Goal: Task Accomplishment & Management: Use online tool/utility

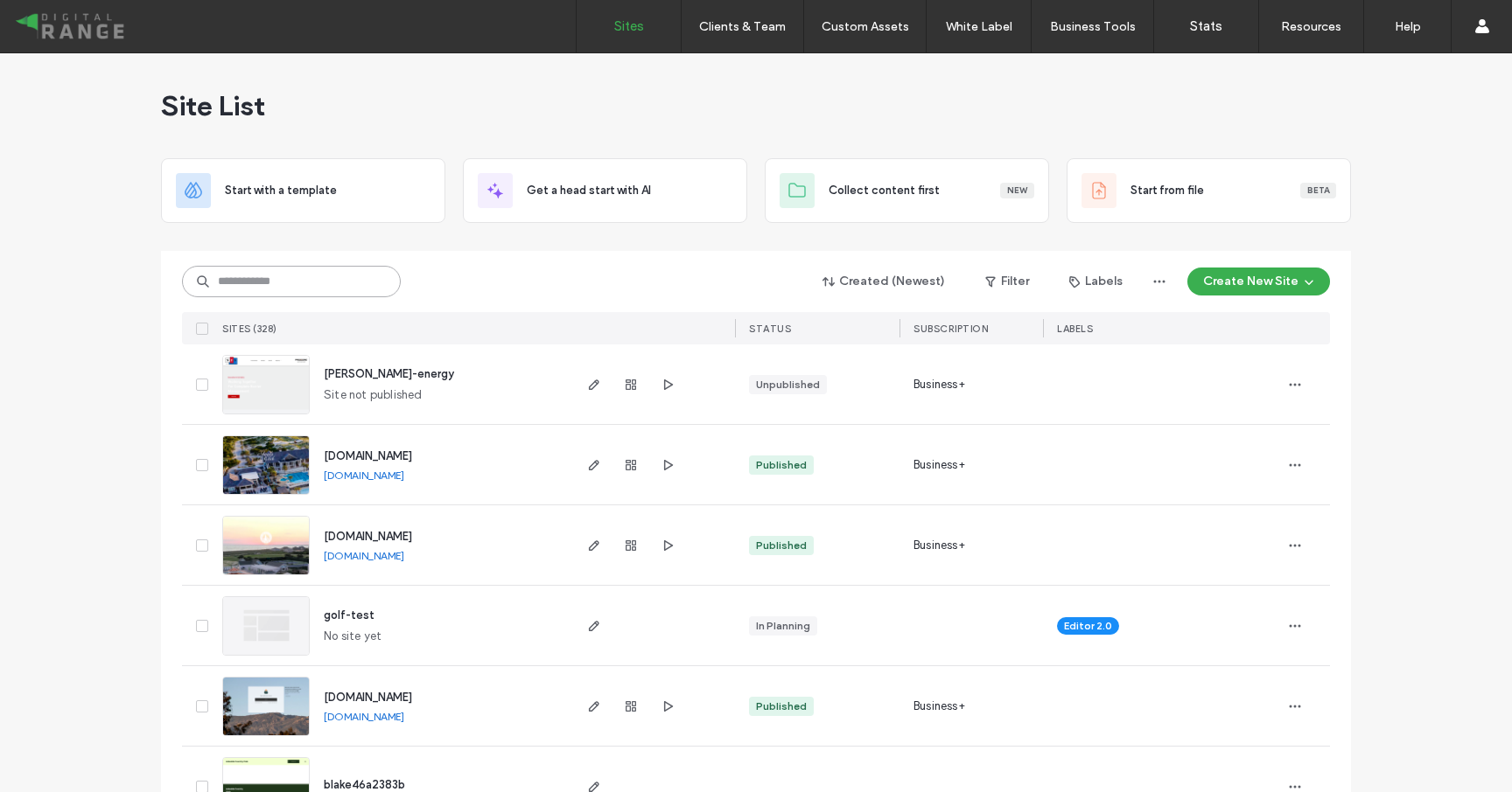
click at [314, 288] on input at bounding box center [291, 281] width 219 height 31
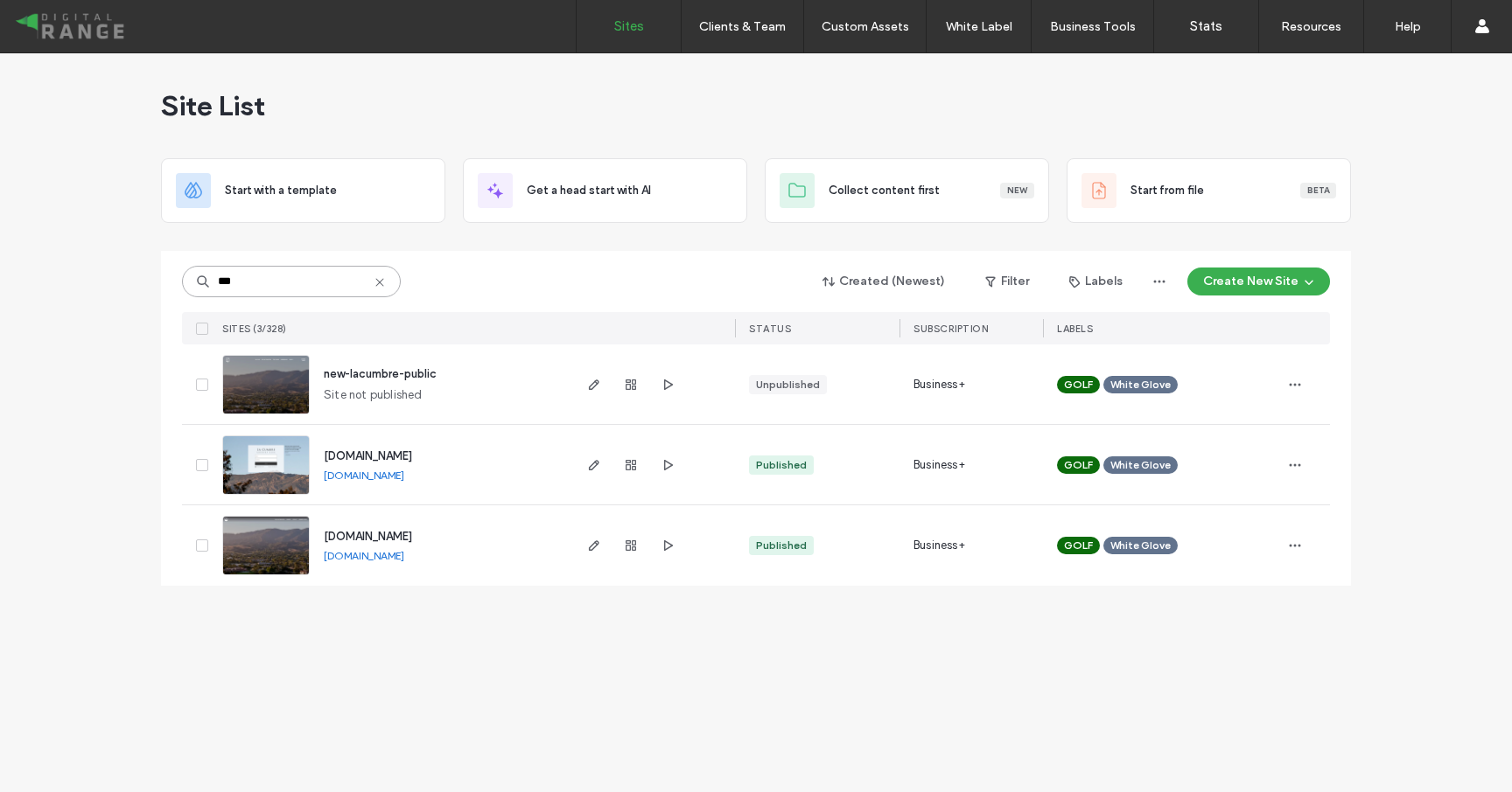
type input "***"
click at [402, 458] on span "[DOMAIN_NAME]" at bounding box center [367, 456] width 89 height 13
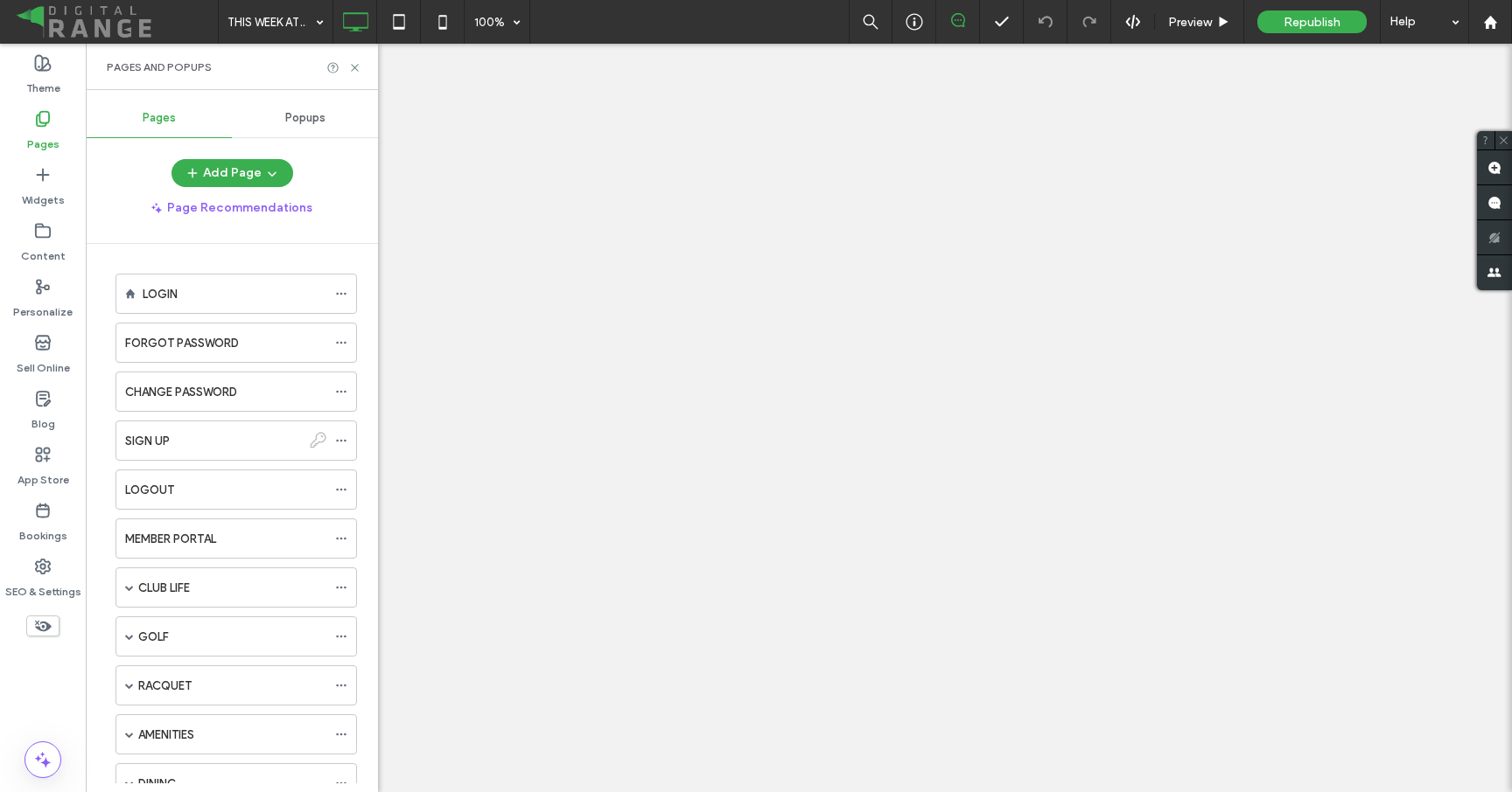
scroll to position [986, 0]
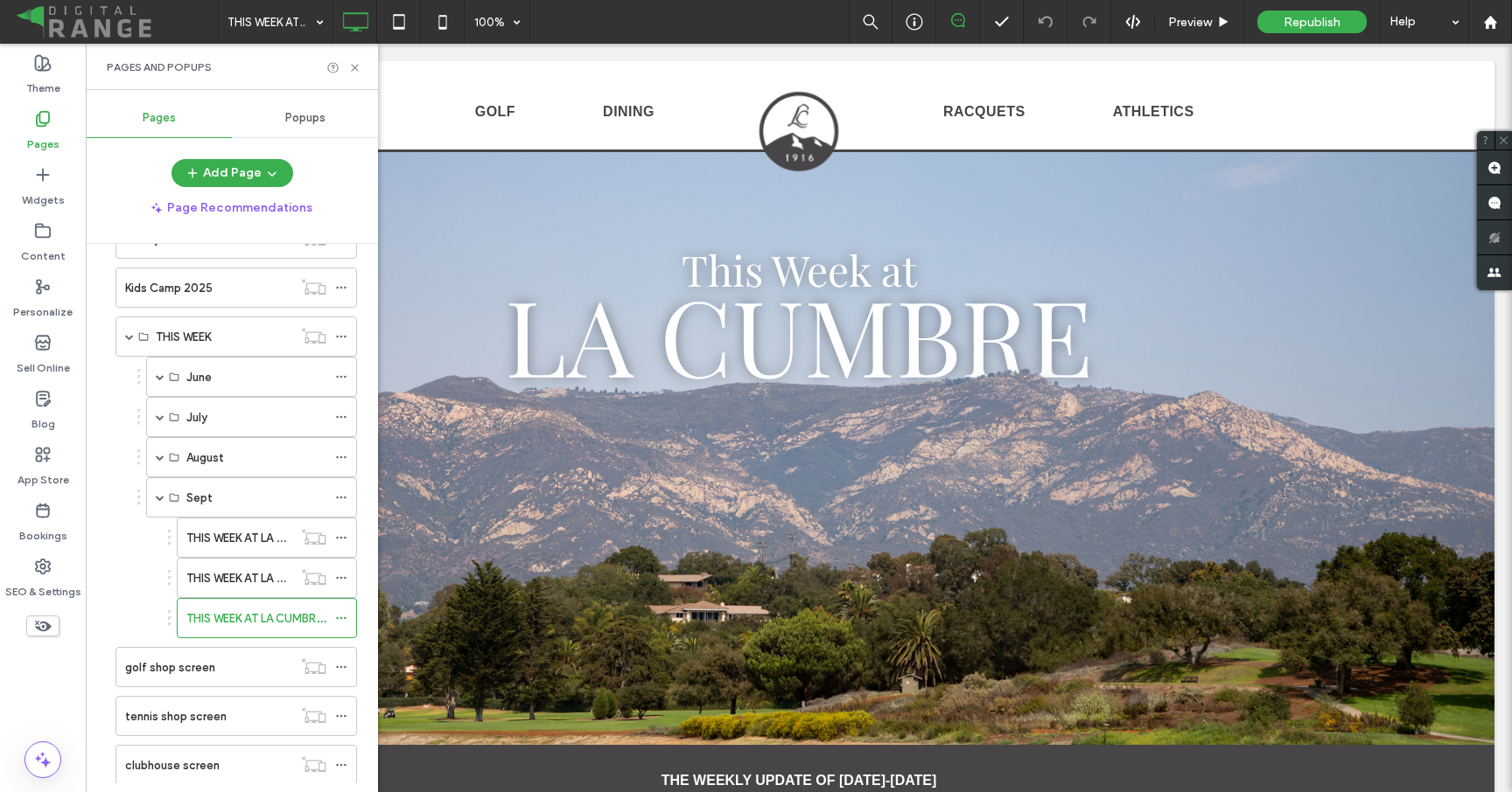
click at [343, 616] on div "THIS WEEK AT LA CUMBRE - 9/16 100% Preview Republish Help Site Comments Team & …" at bounding box center [756, 396] width 1512 height 792
click at [341, 615] on icon at bounding box center [341, 618] width 13 height 13
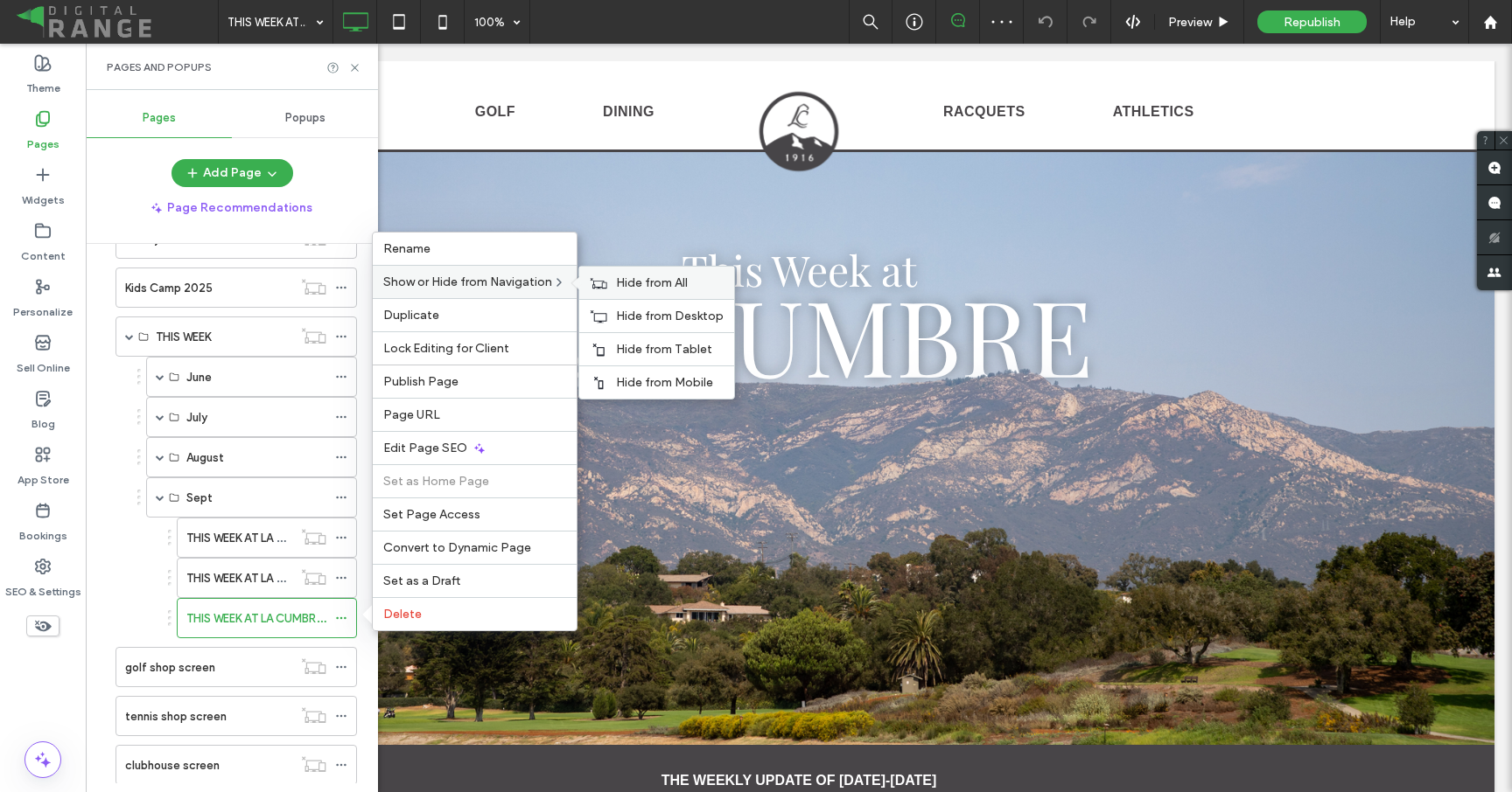
click at [607, 282] on icon at bounding box center [599, 283] width 18 height 13
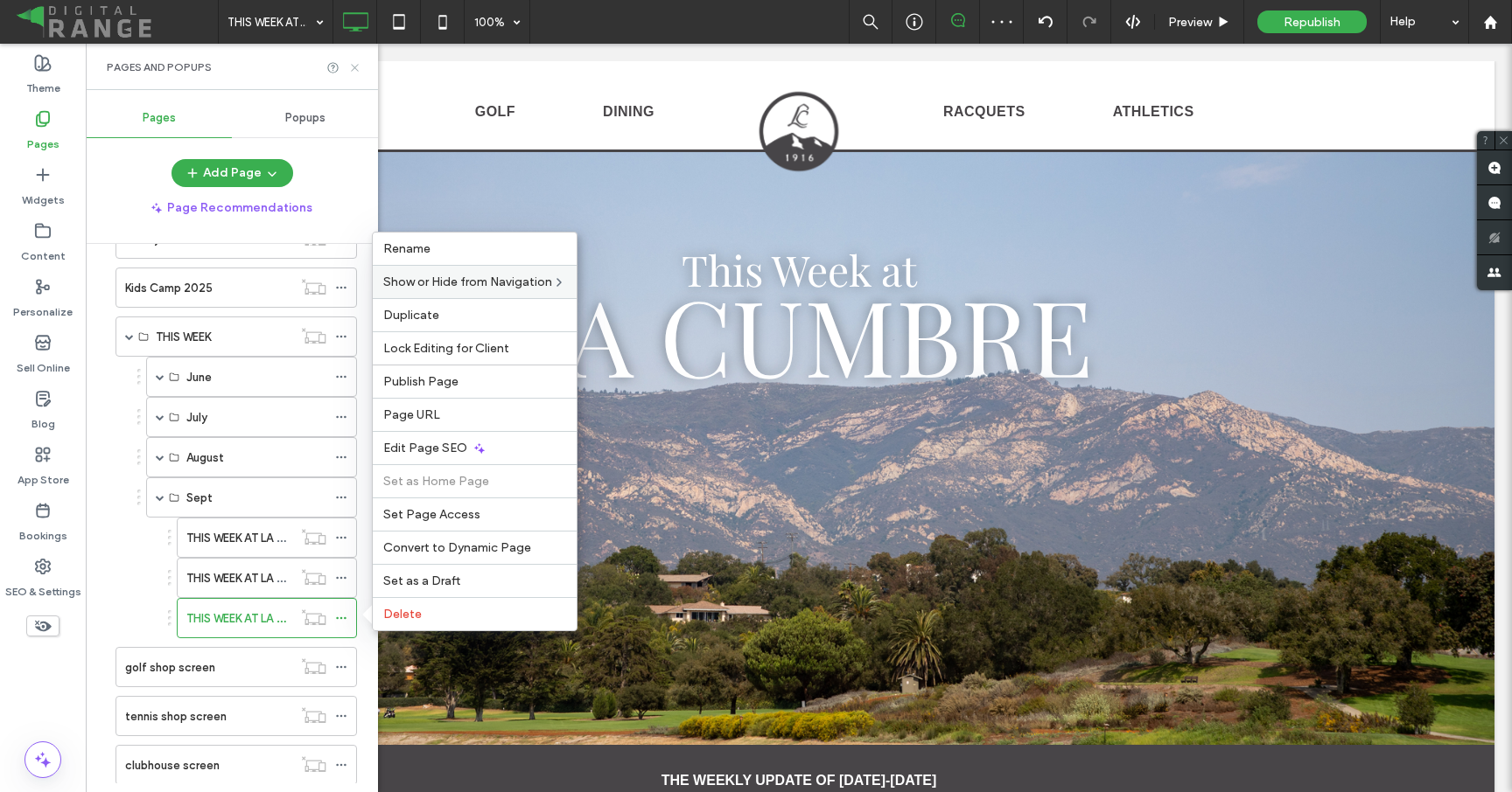
click at [360, 73] on div "Pages and Popups" at bounding box center [232, 67] width 292 height 47
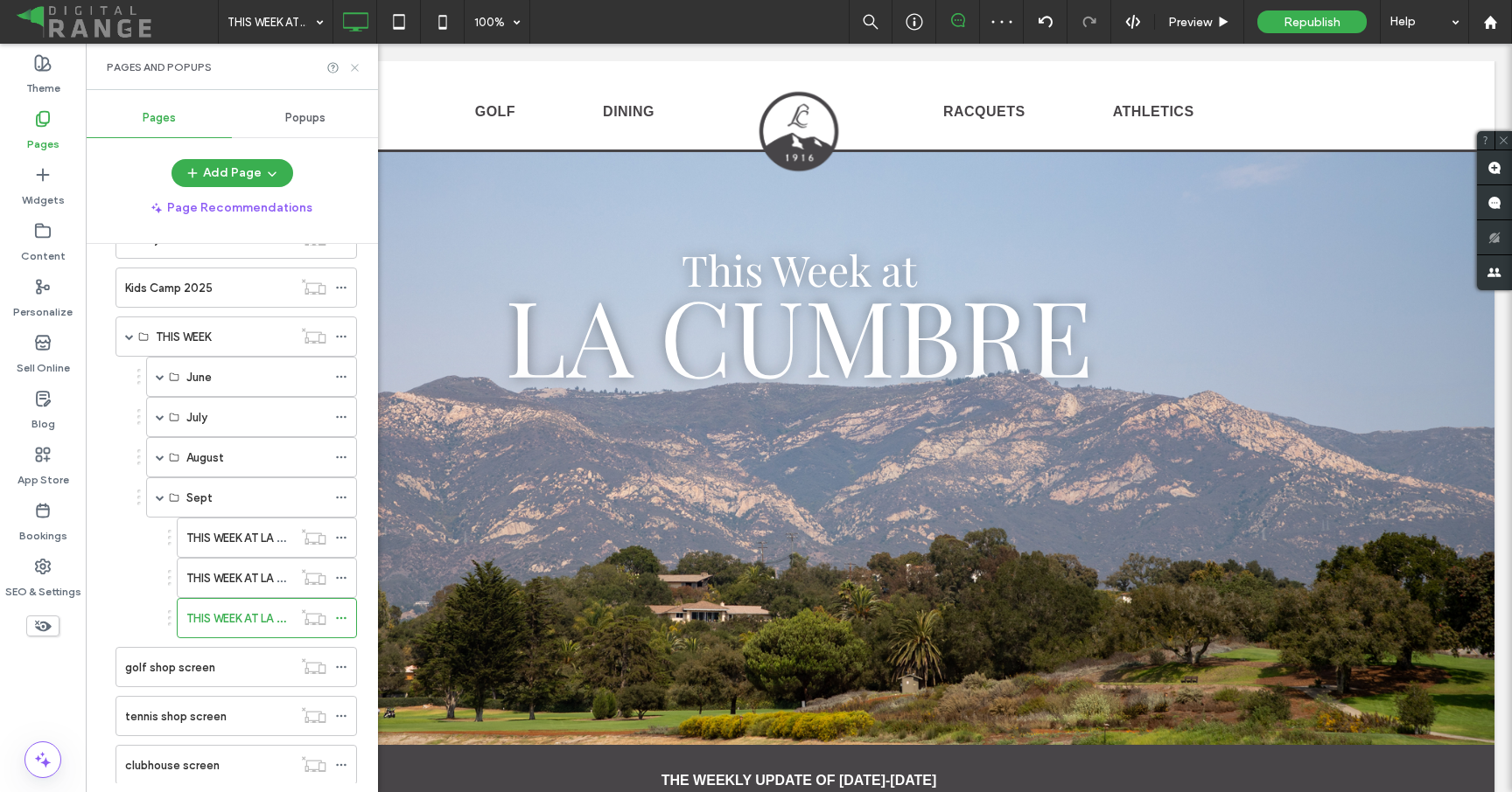
click at [356, 67] on icon at bounding box center [355, 67] width 13 height 13
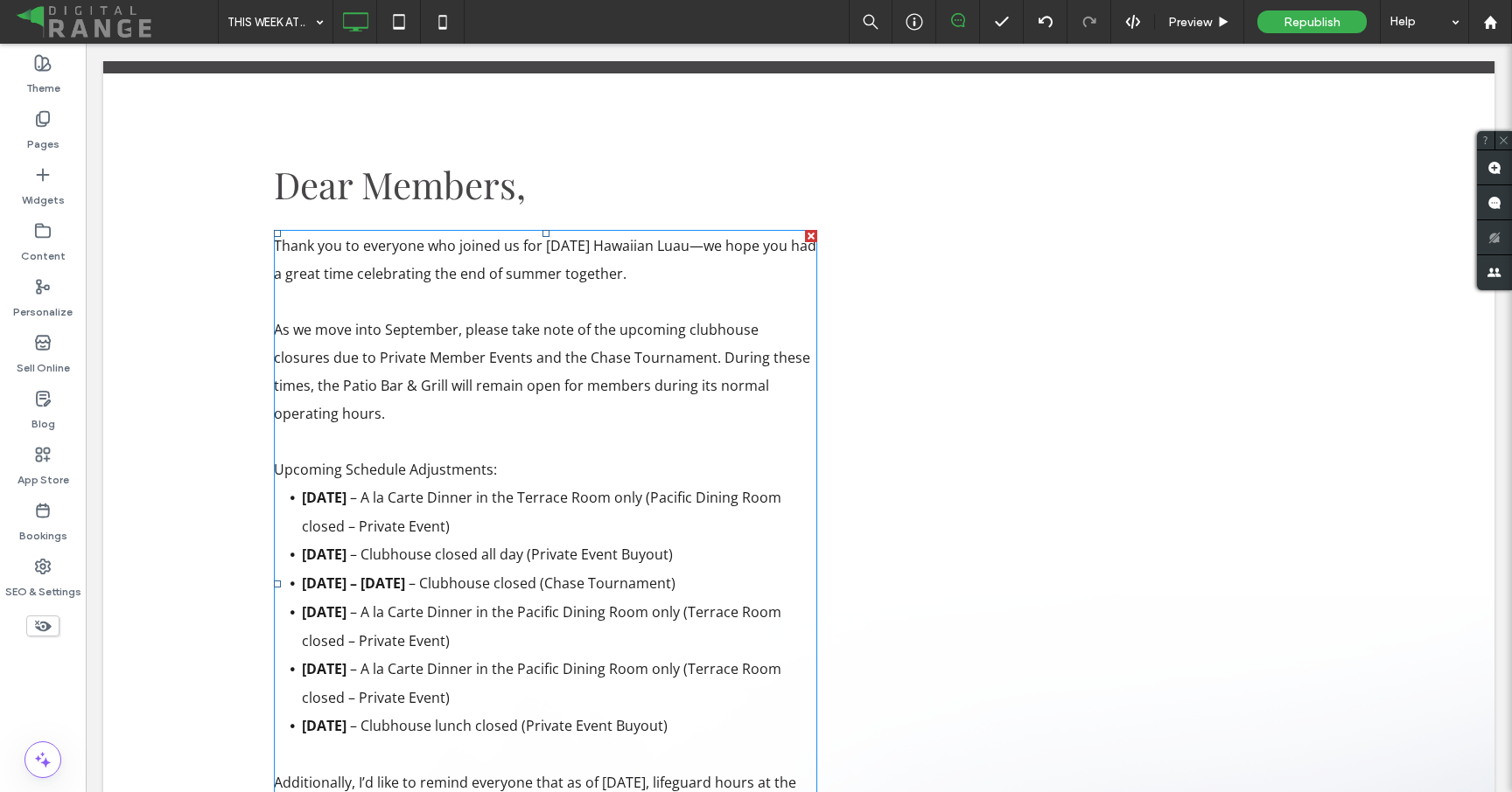
scroll to position [747, 0]
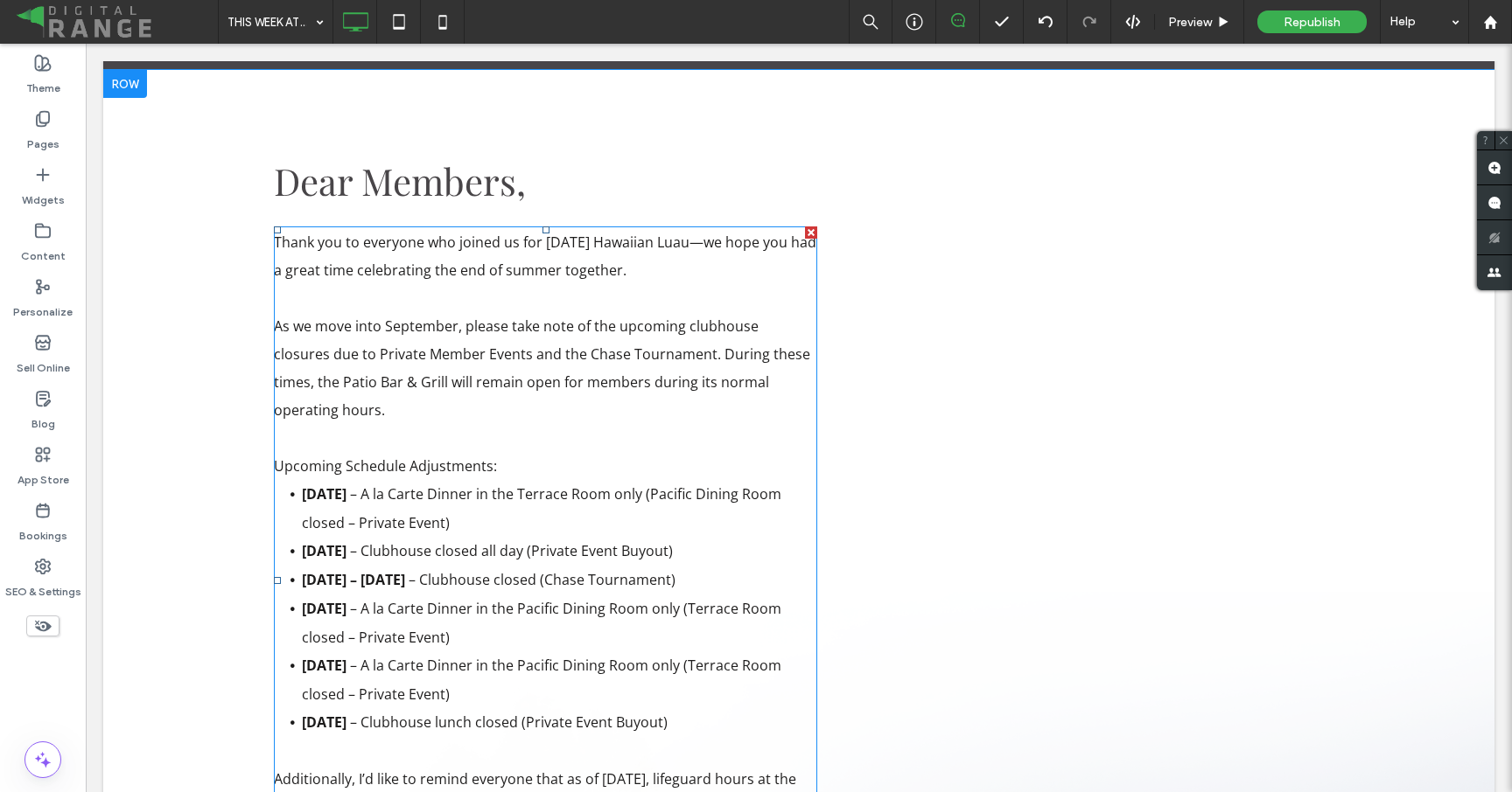
click at [347, 280] on p "Thank you to everyone who joined us for [DATE] Hawaiian Luau—we hope you had a …" at bounding box center [546, 256] width 543 height 56
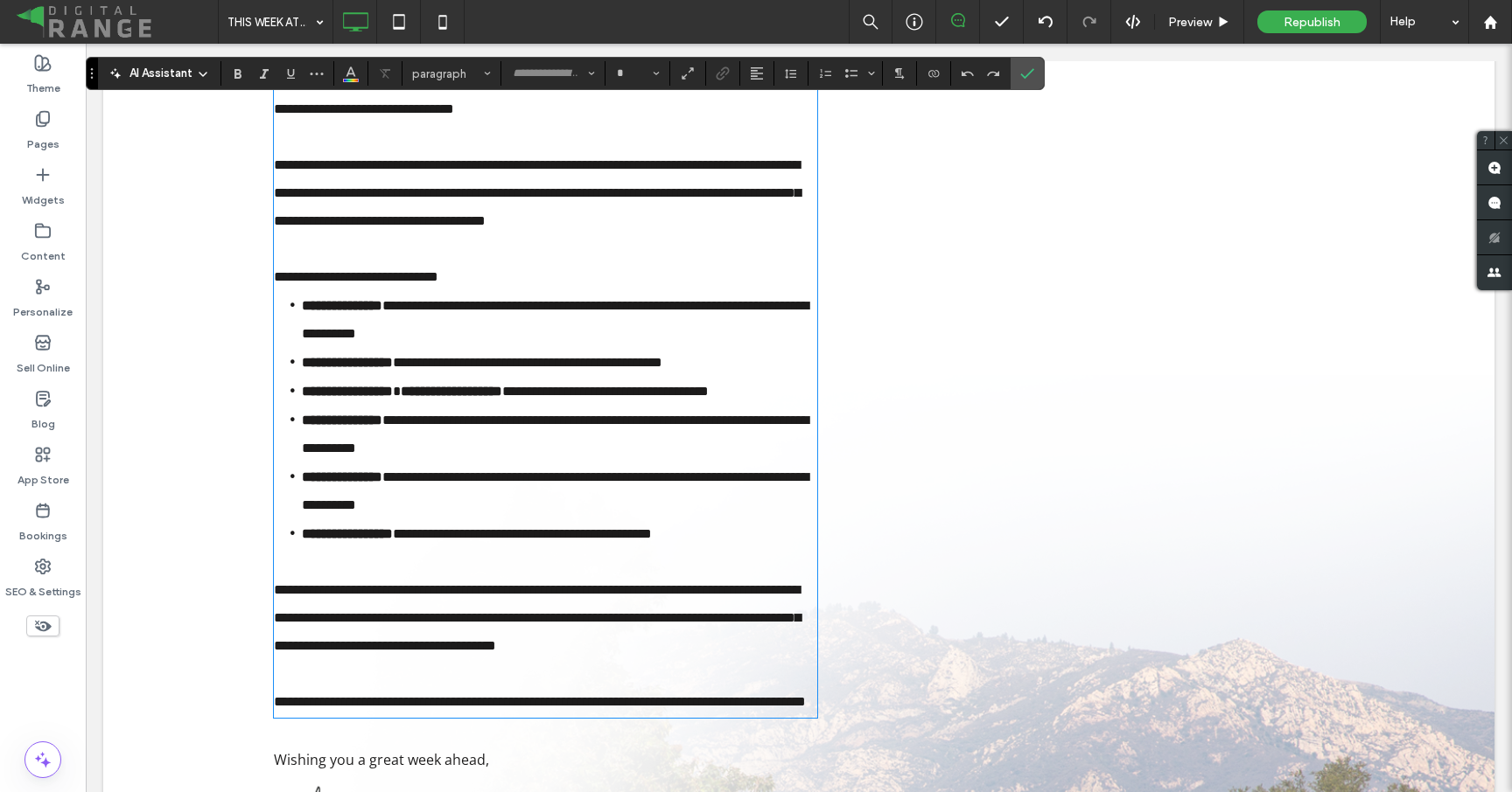
type input "*********"
type input "**"
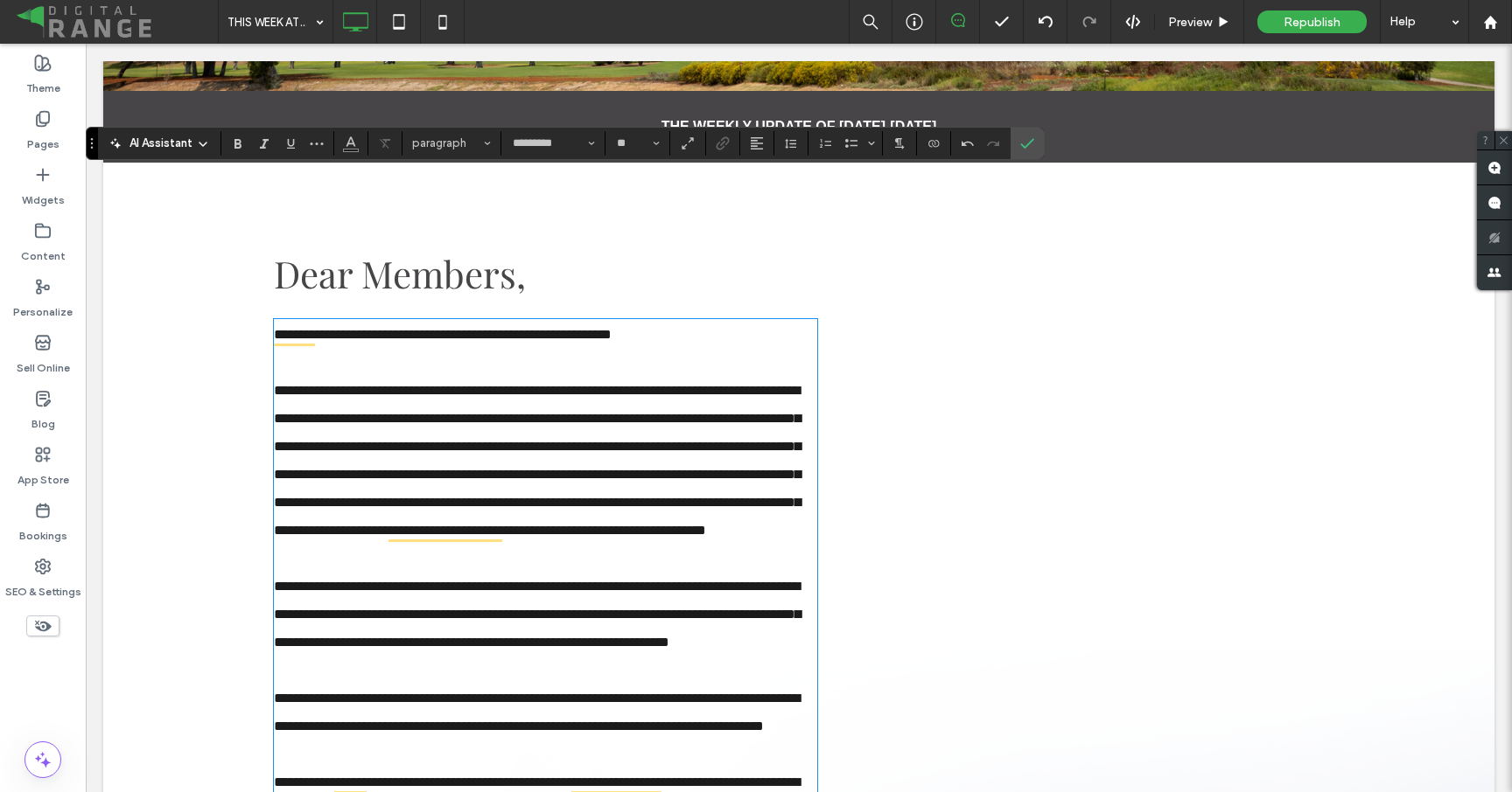
scroll to position [653, 0]
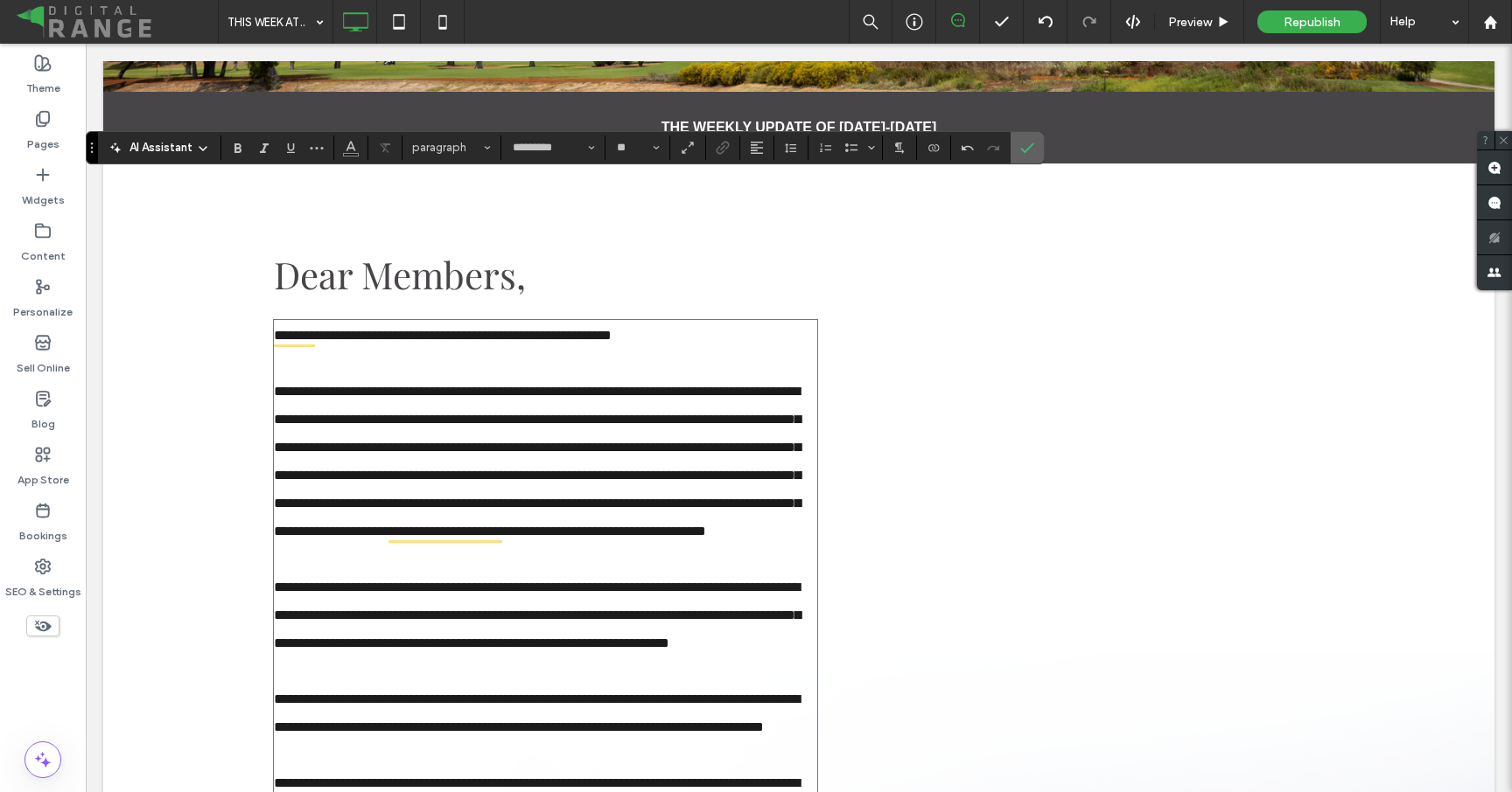
click at [1022, 147] on icon "Confirm" at bounding box center [1027, 148] width 14 height 14
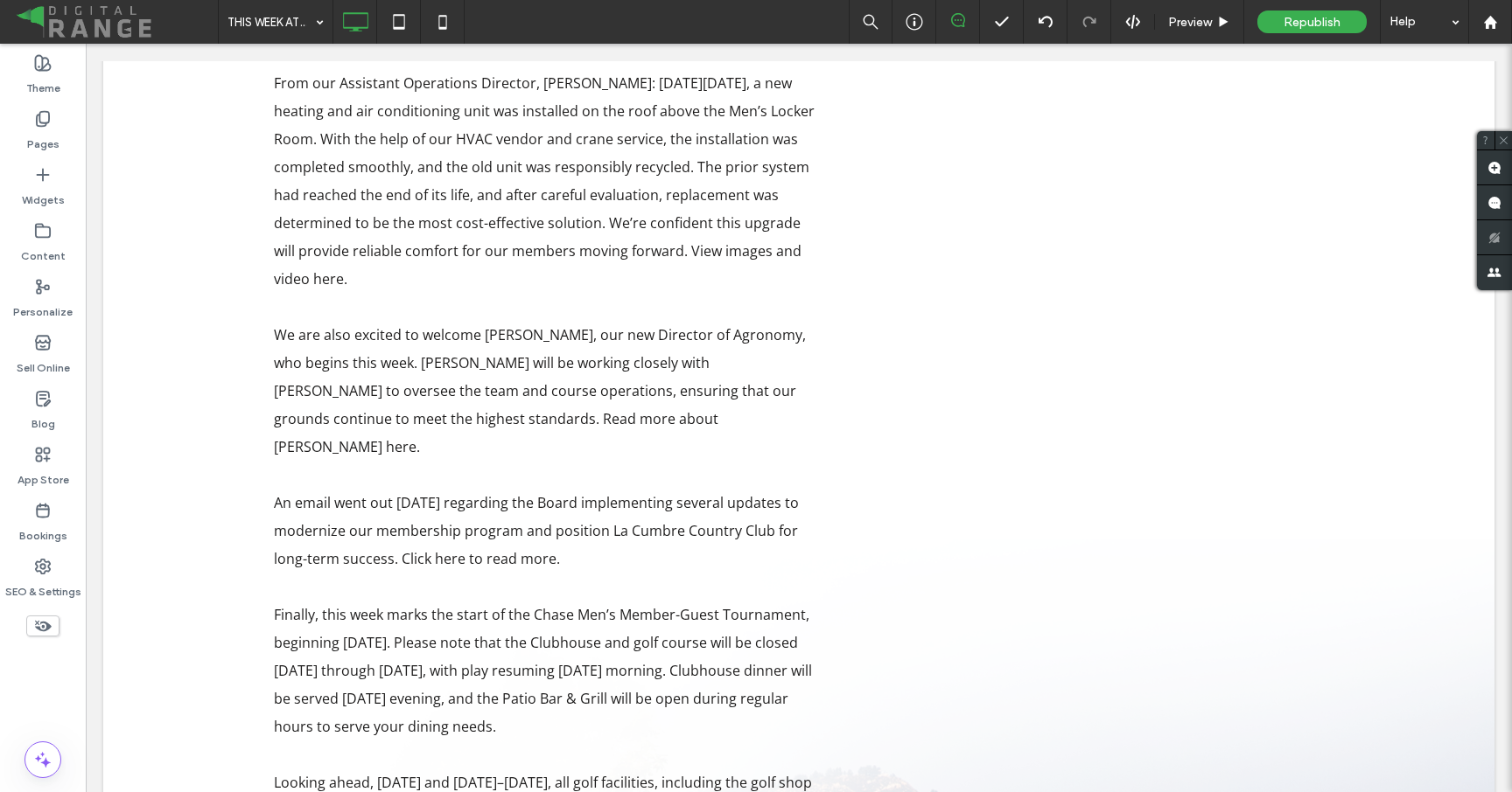
scroll to position [952, 0]
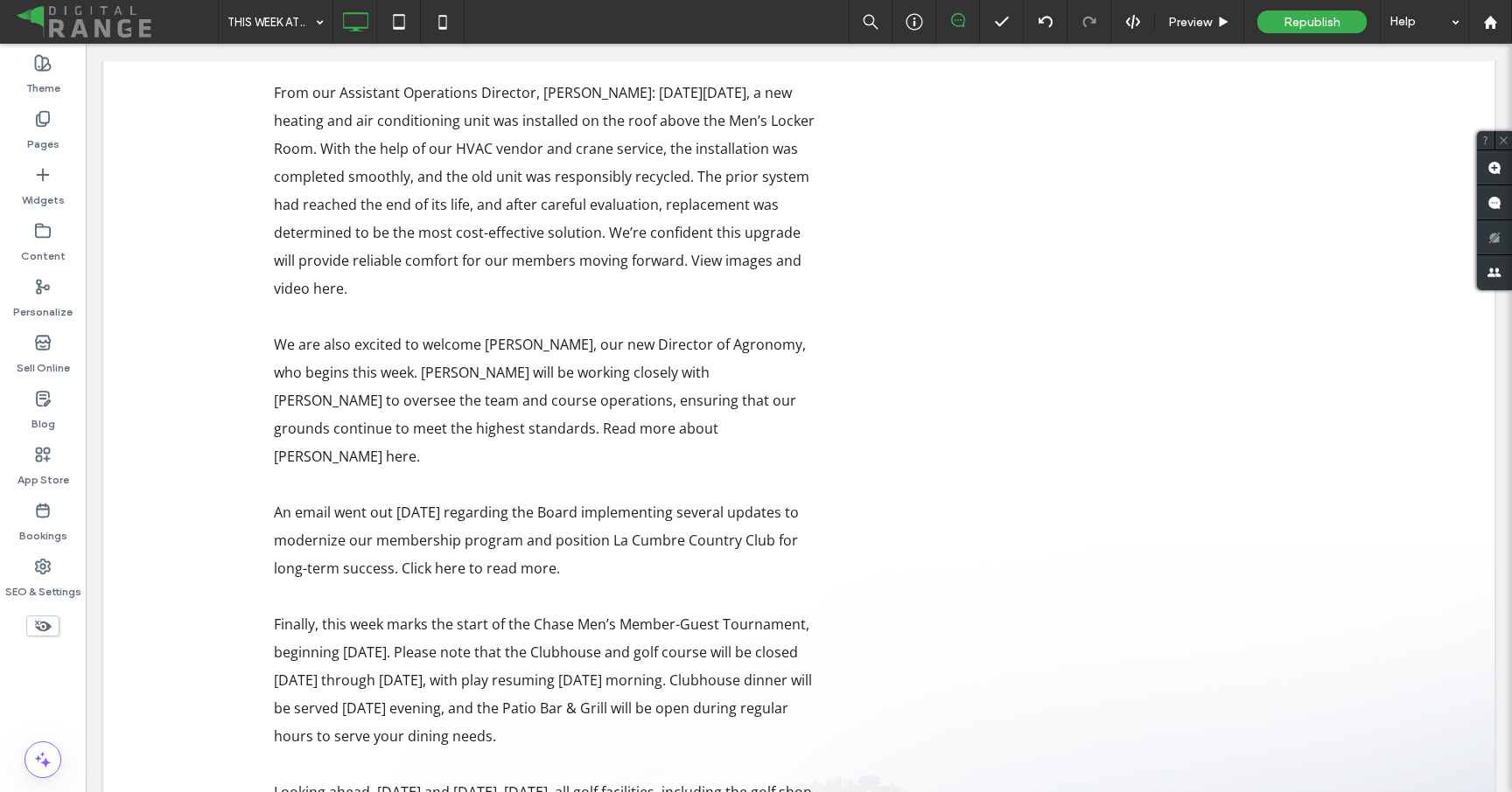
click at [1032, 316] on div "Dear Members, I’d like to share a few updates from around the Club this week. F…" at bounding box center [799, 779] width 1050 height 1697
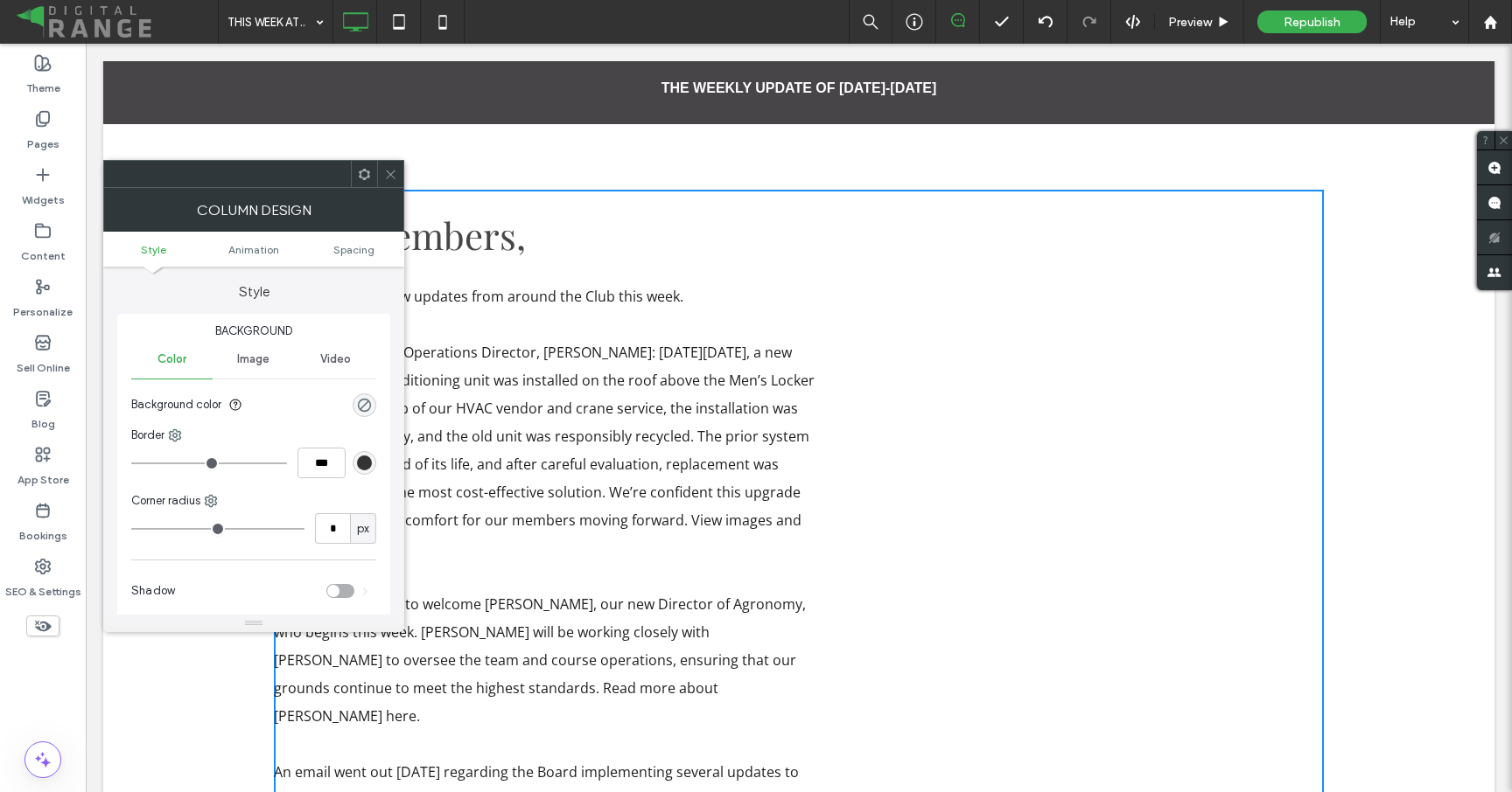
scroll to position [680, 0]
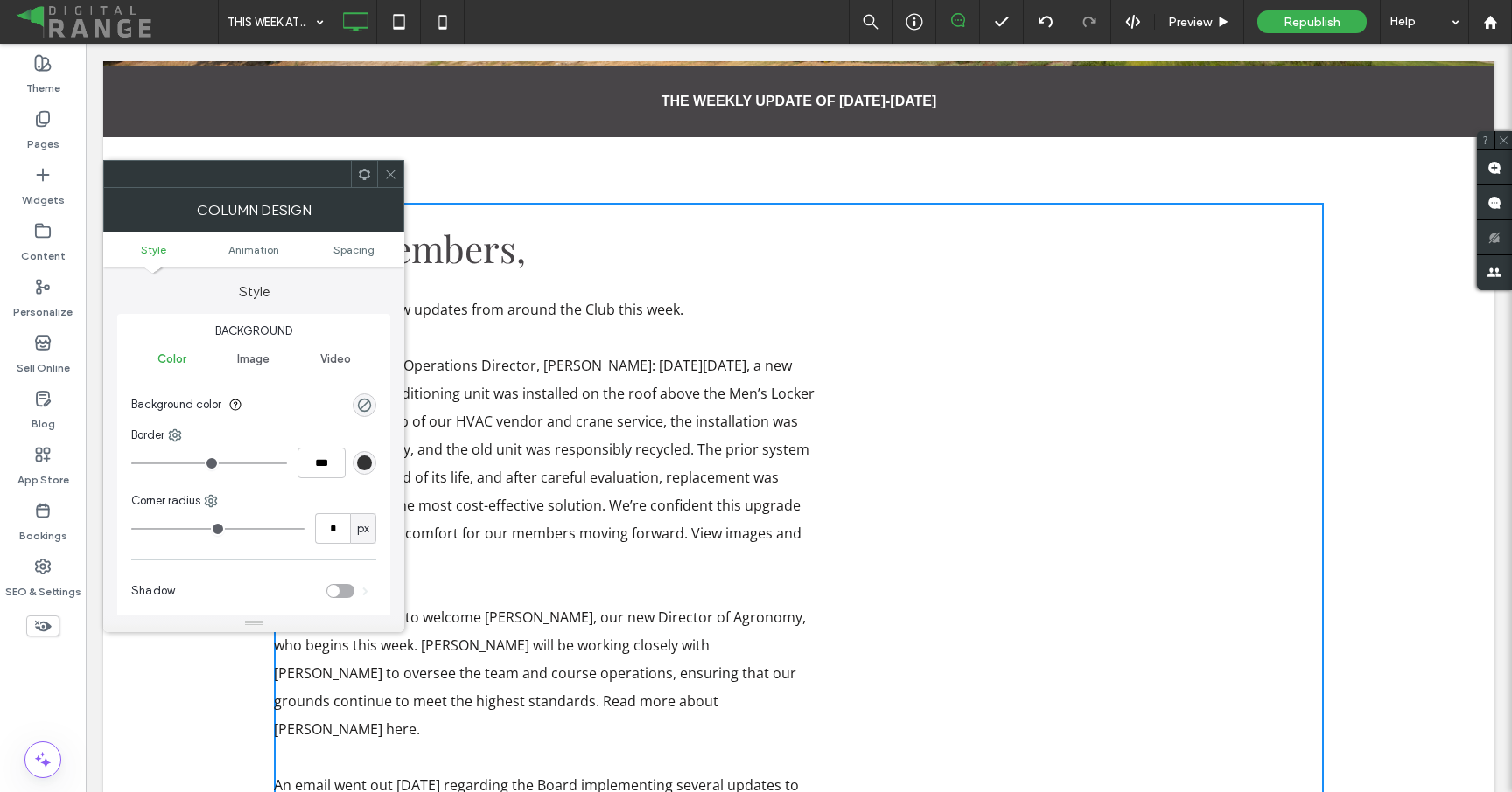
click at [387, 168] on icon at bounding box center [391, 174] width 13 height 13
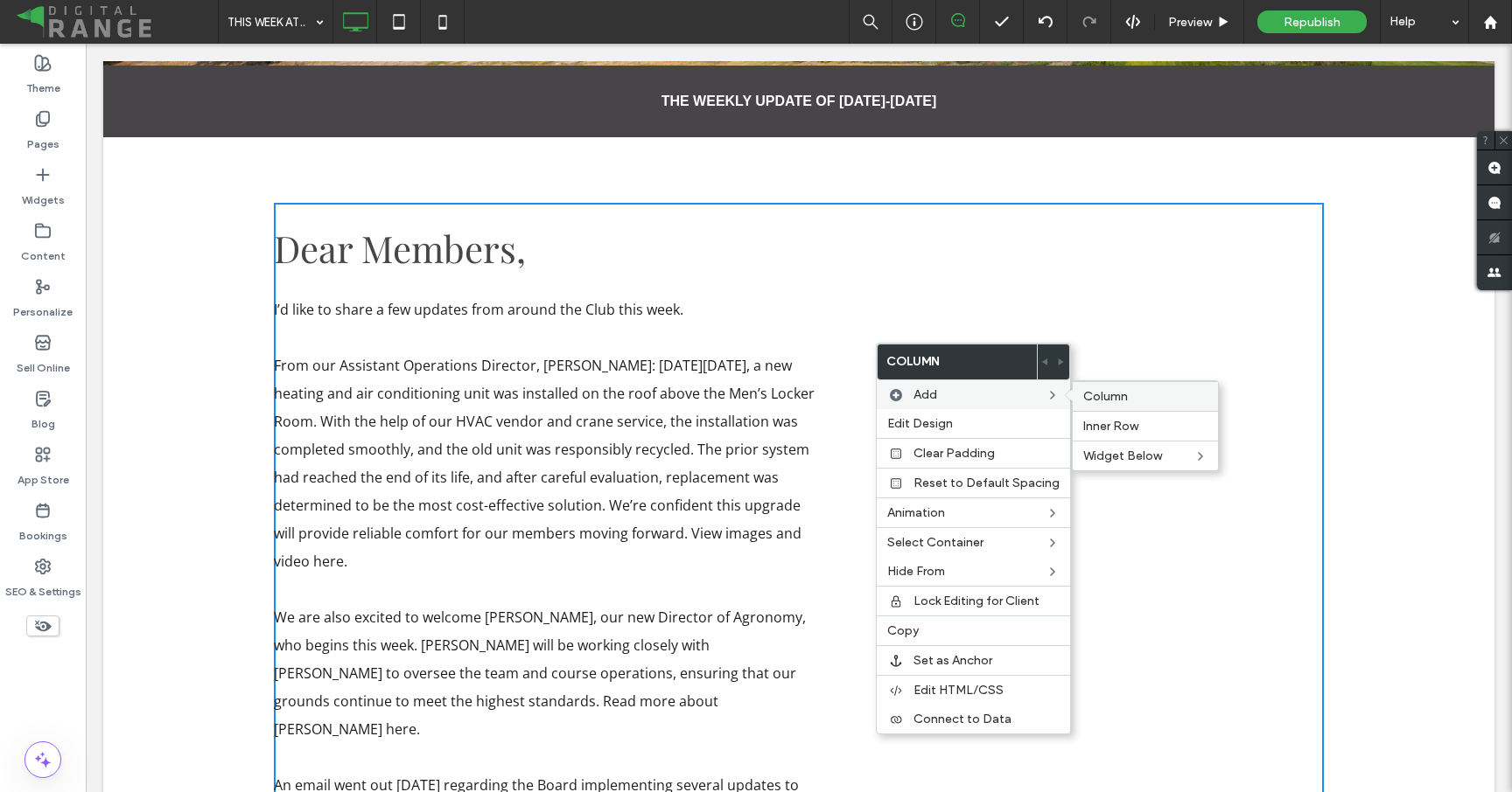
click at [1108, 388] on div "Column" at bounding box center [1145, 396] width 145 height 30
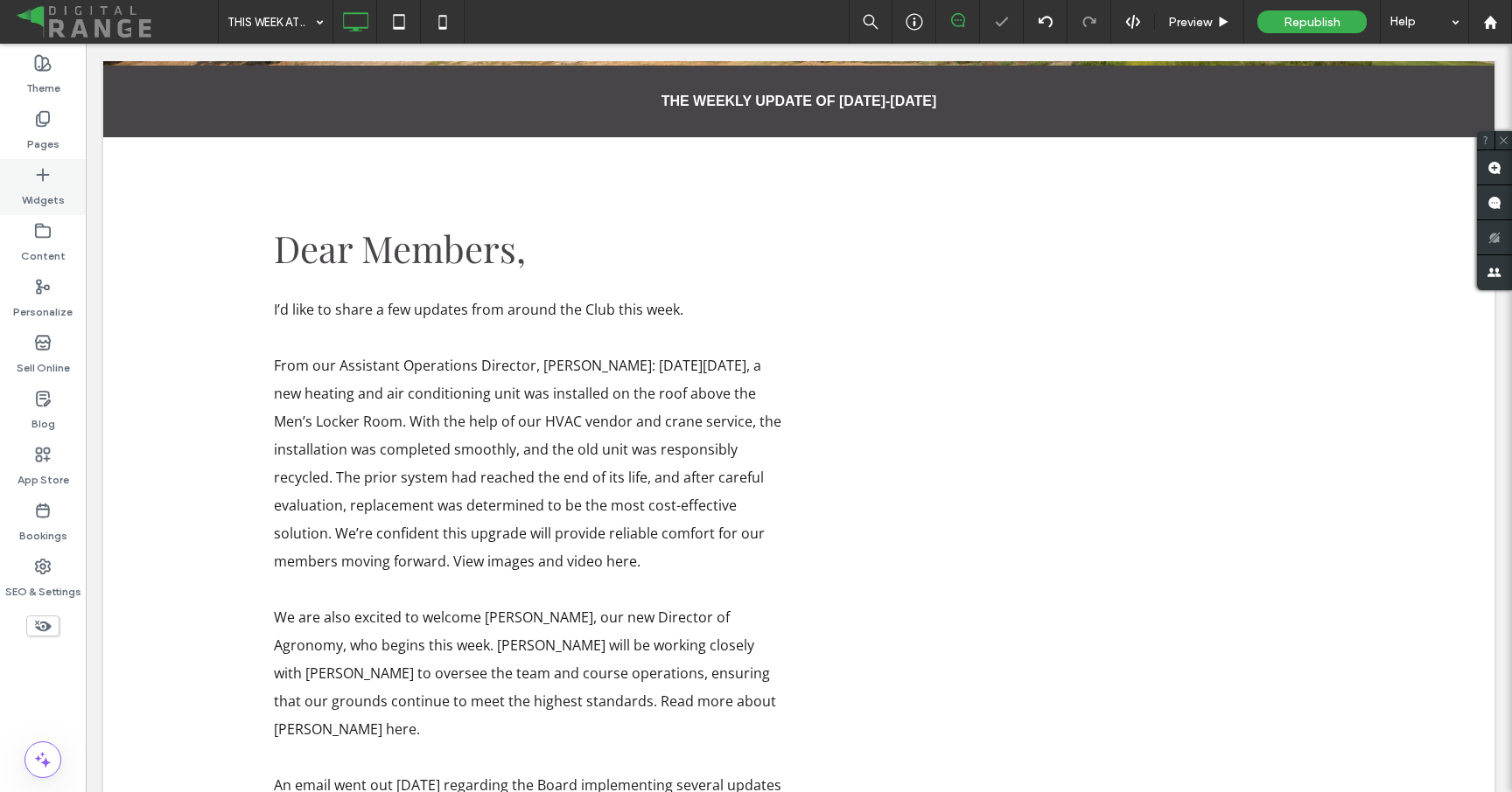
click at [41, 174] on use at bounding box center [42, 174] width 12 height 12
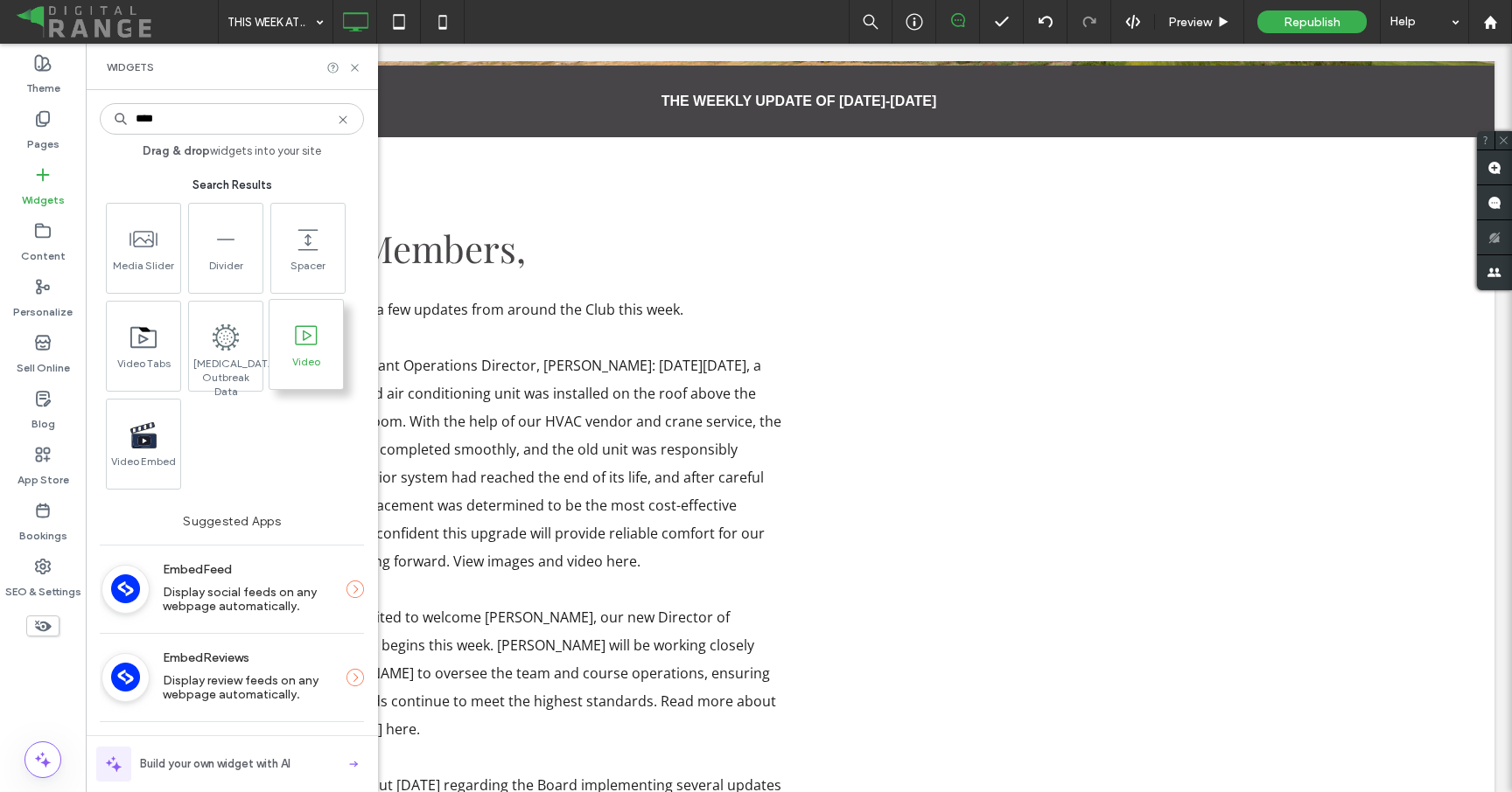
type input "****"
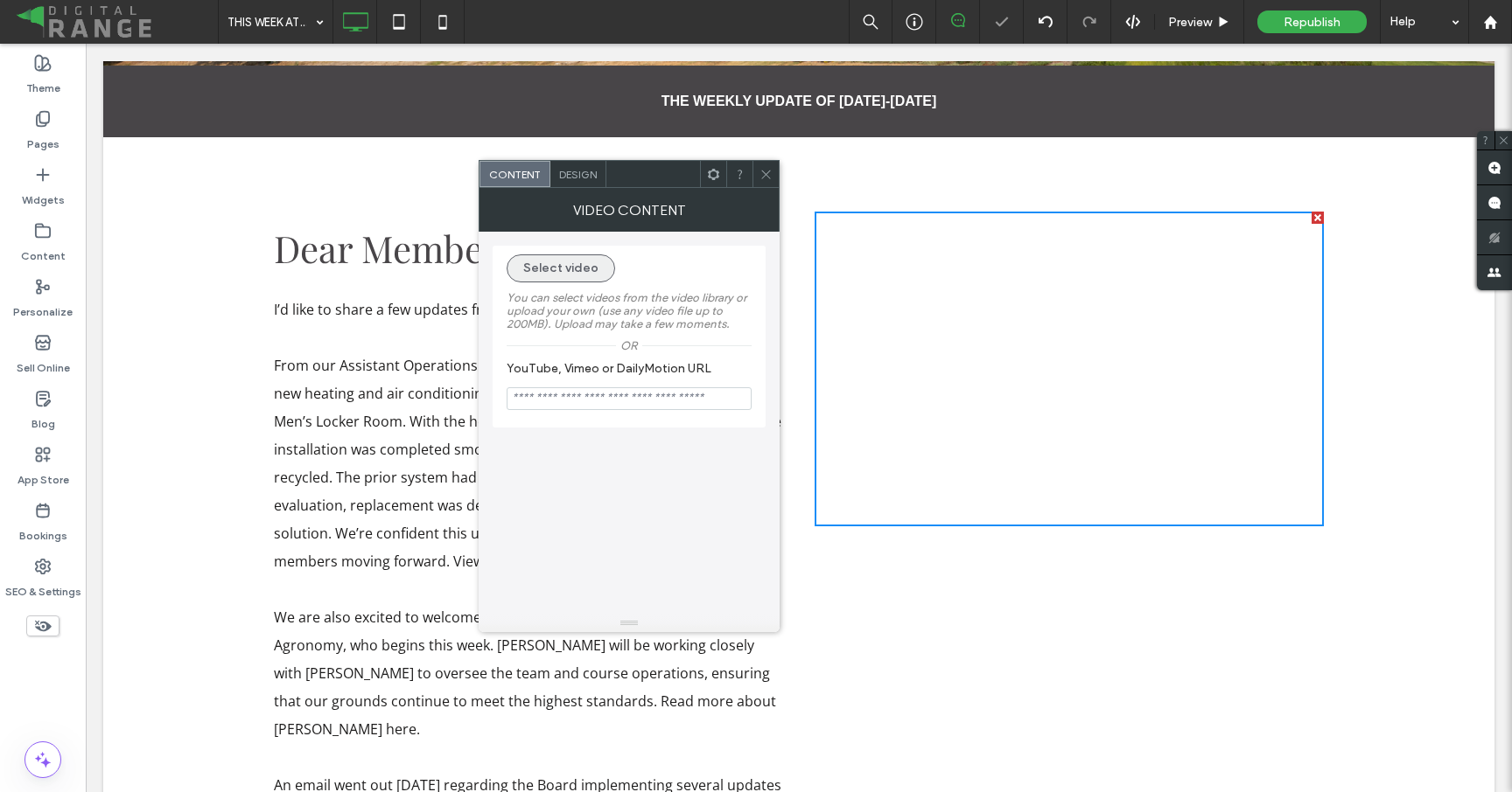
click at [565, 267] on button "Select video" at bounding box center [560, 268] width 108 height 28
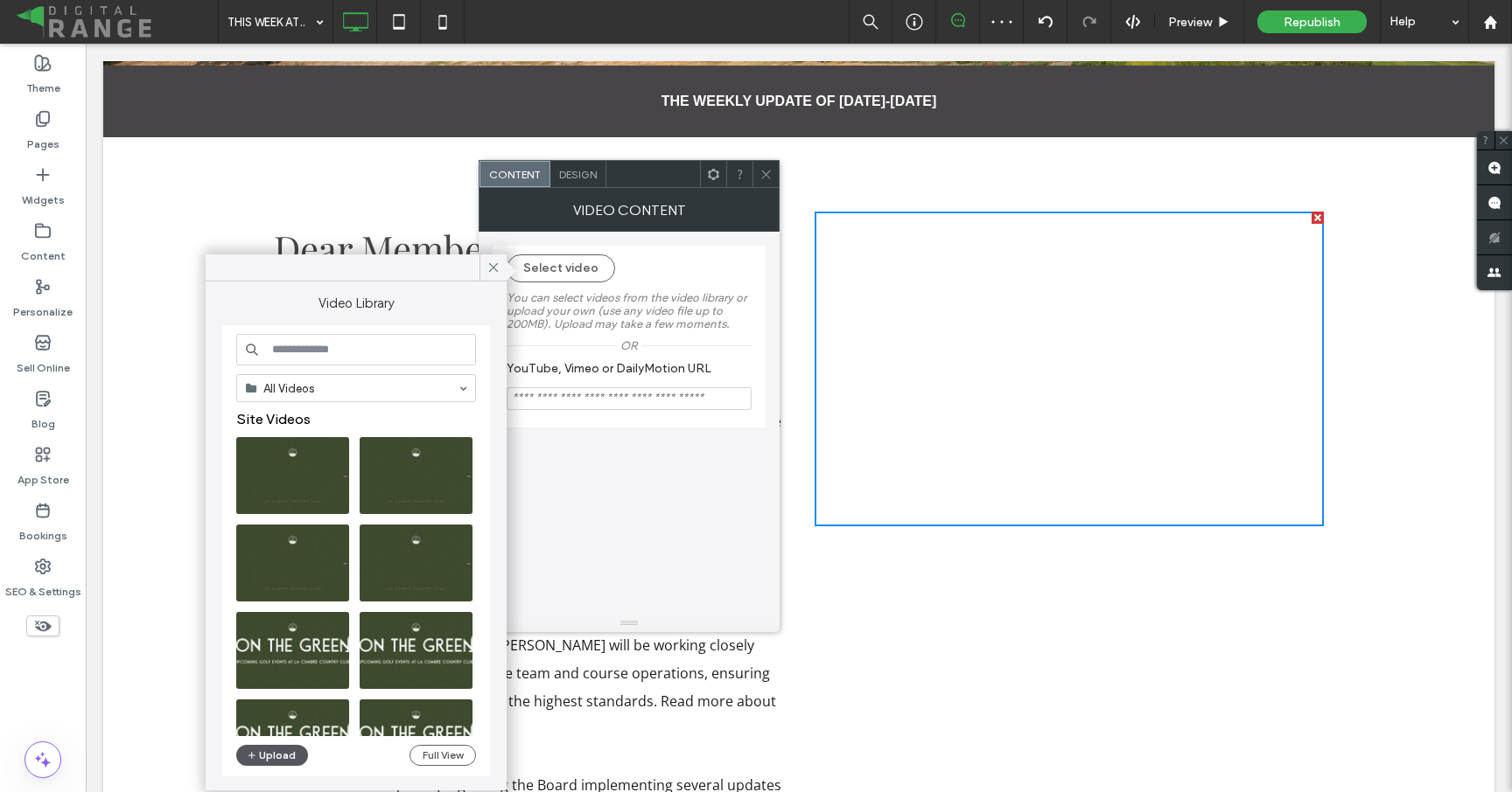
click at [260, 753] on button "Upload" at bounding box center [272, 755] width 72 height 21
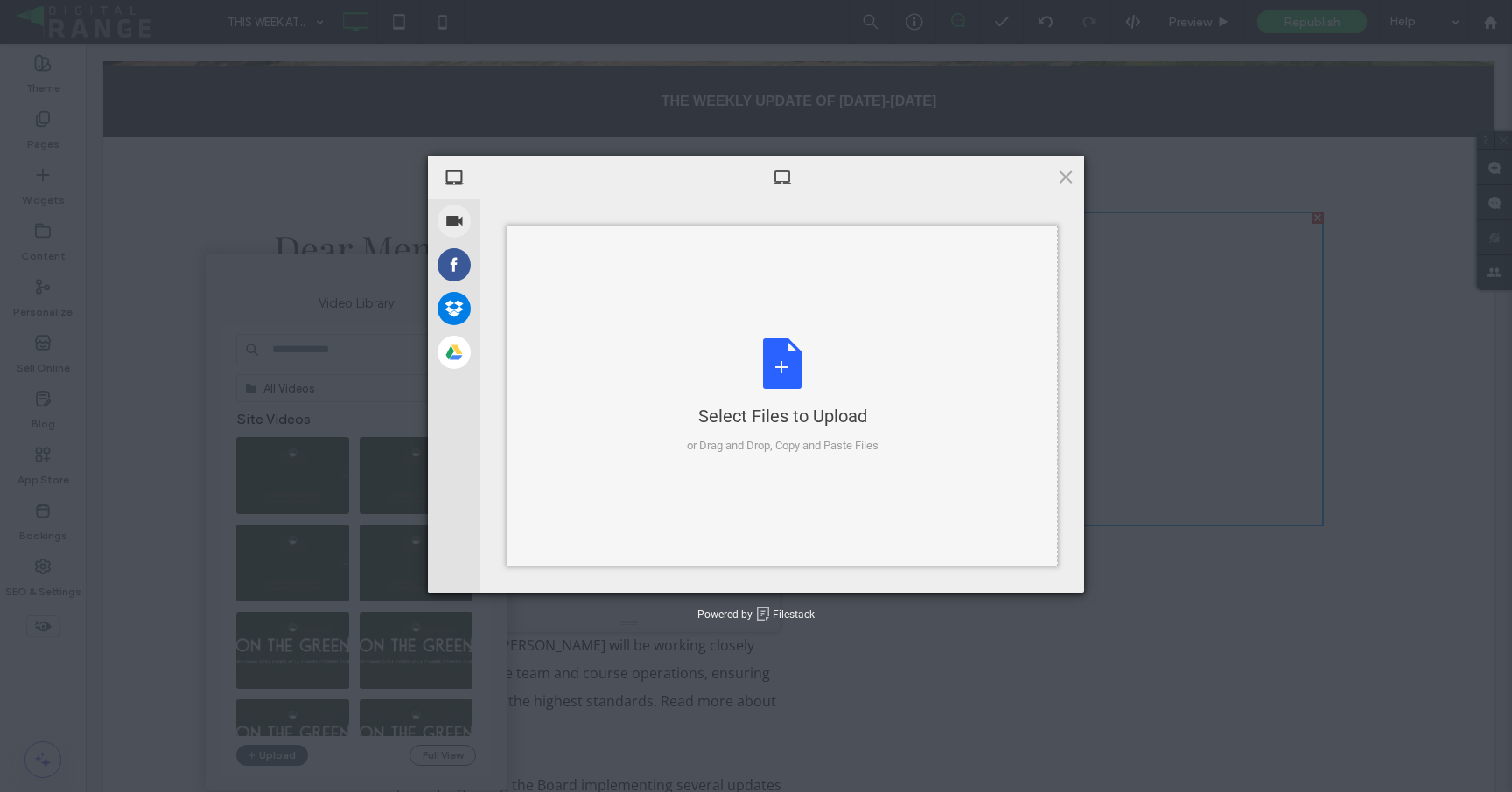
click at [674, 340] on div "Select Files to Upload or Drag and Drop, Copy and Paste Files" at bounding box center [782, 396] width 551 height 341
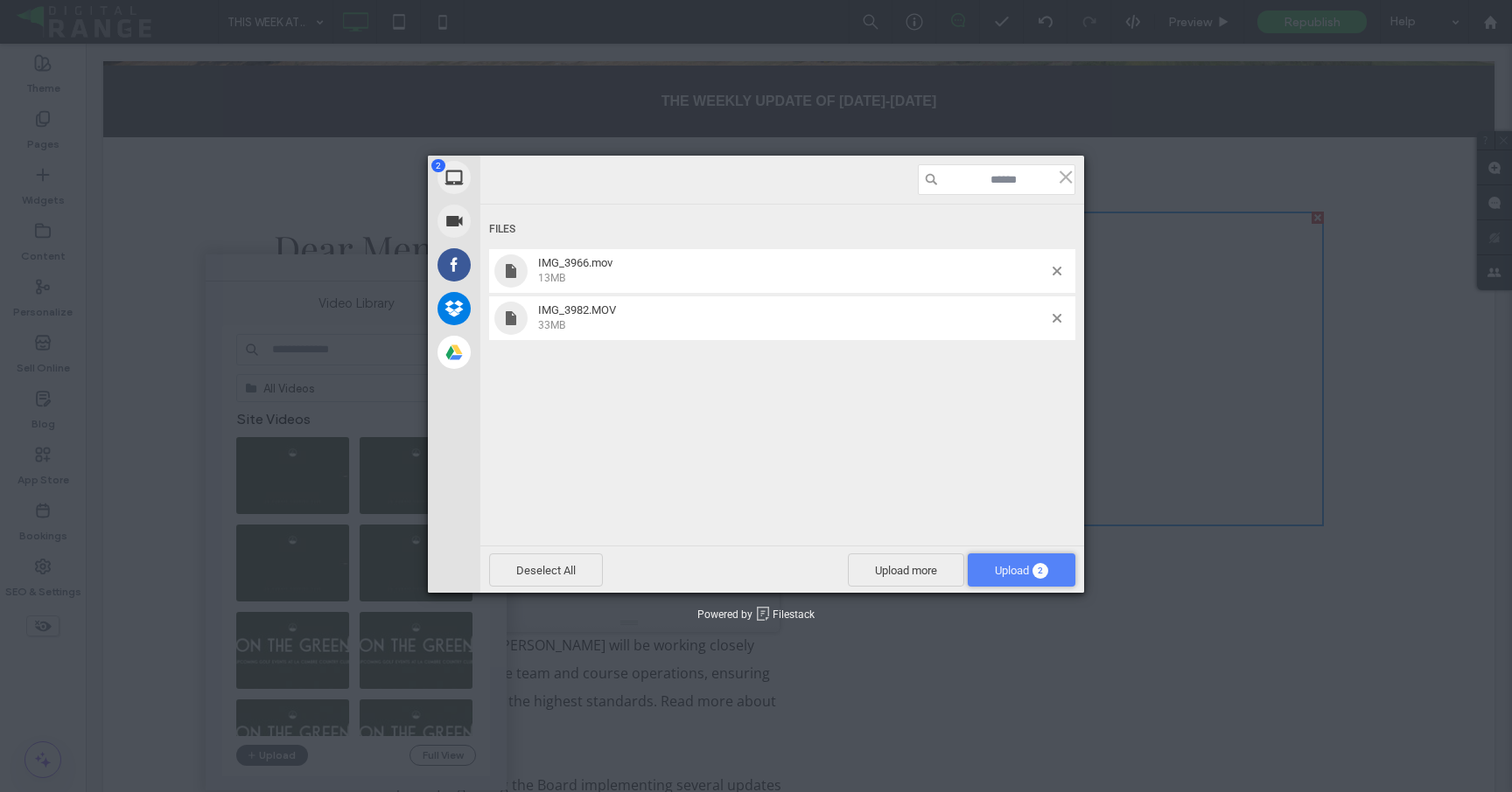
click at [1027, 574] on span "Upload 2" at bounding box center [1022, 571] width 54 height 13
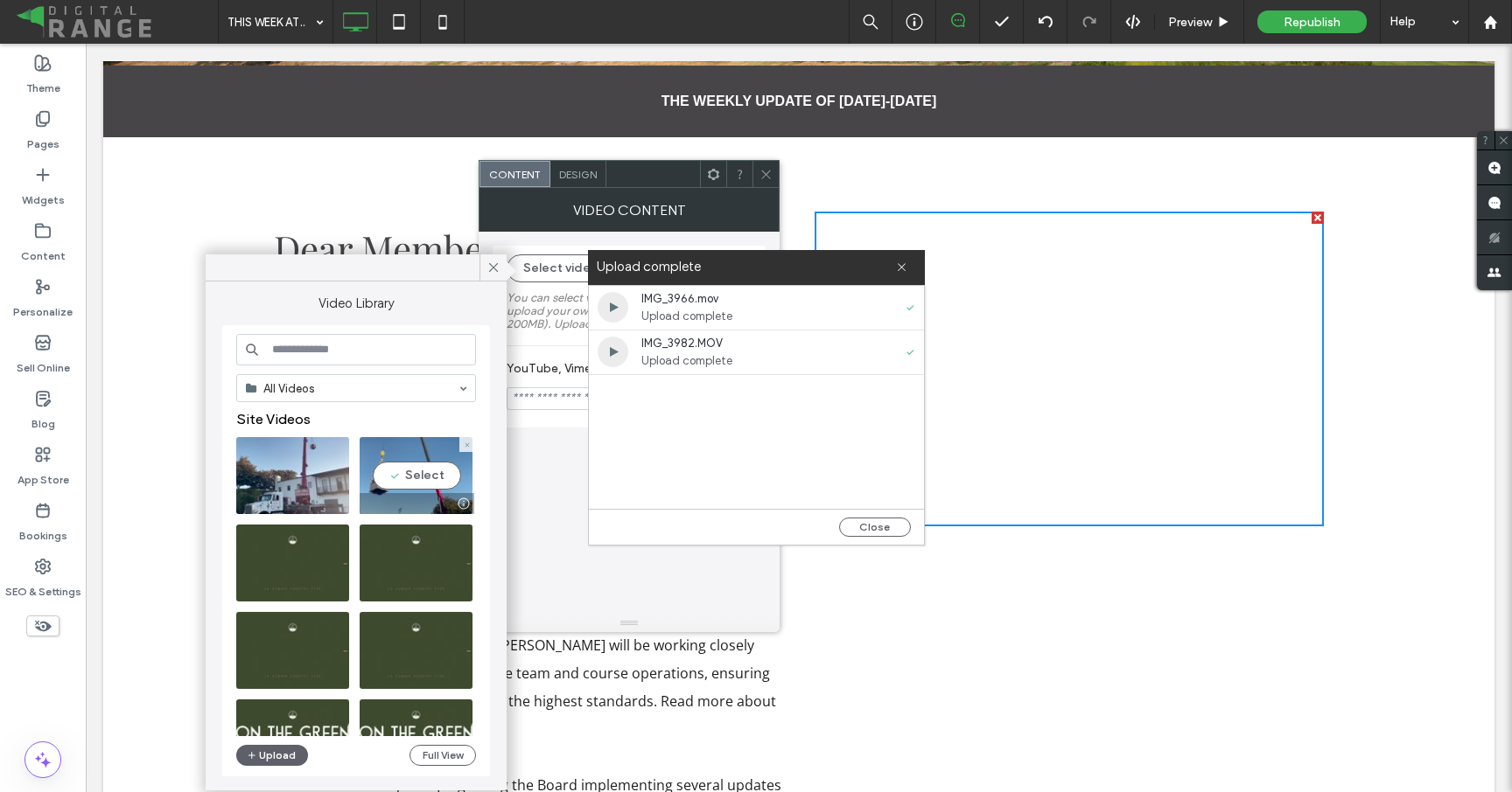
click at [422, 469] on video at bounding box center [416, 476] width 113 height 77
type input "**********"
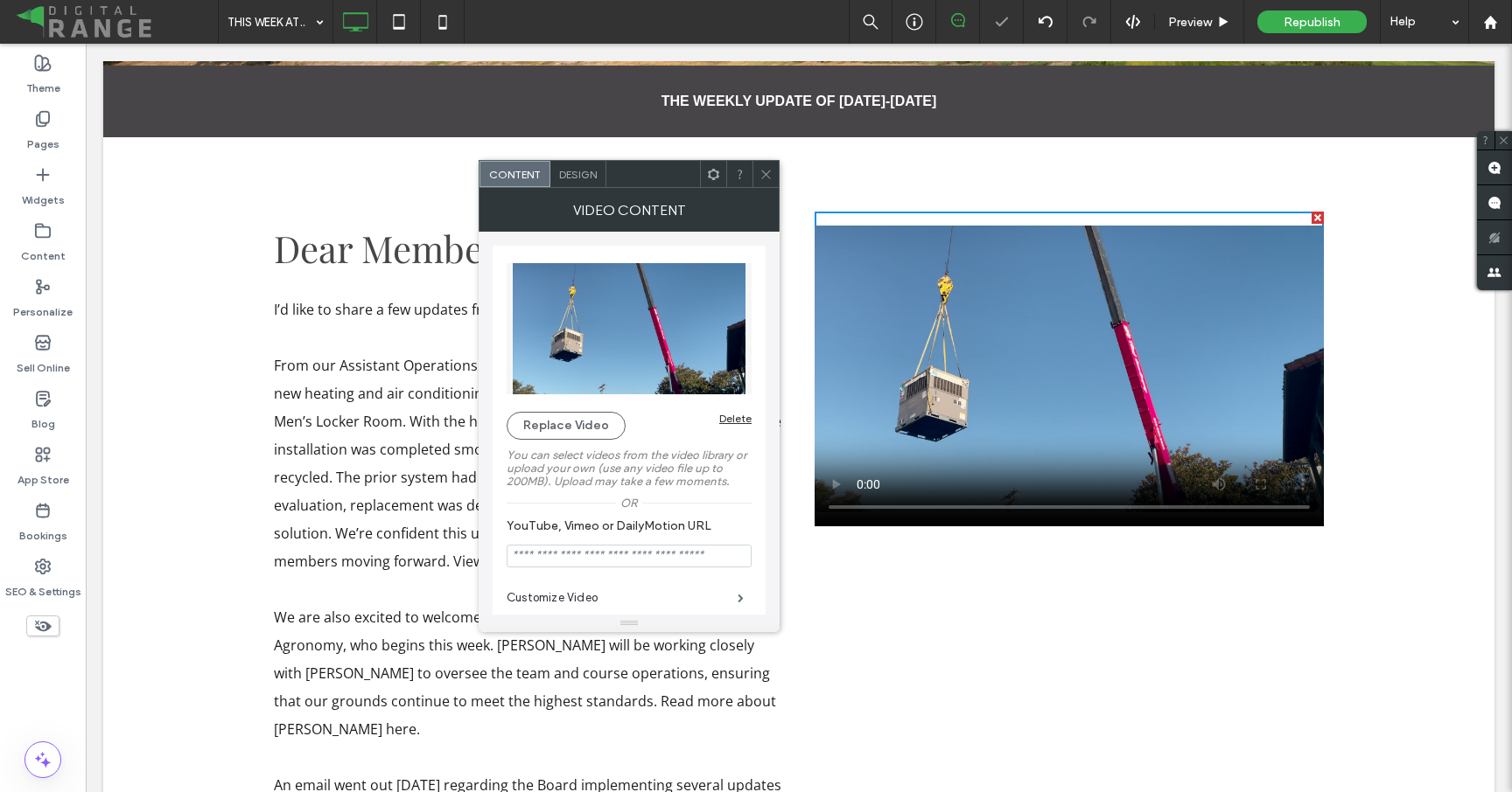
click at [763, 176] on use at bounding box center [765, 174] width 9 height 9
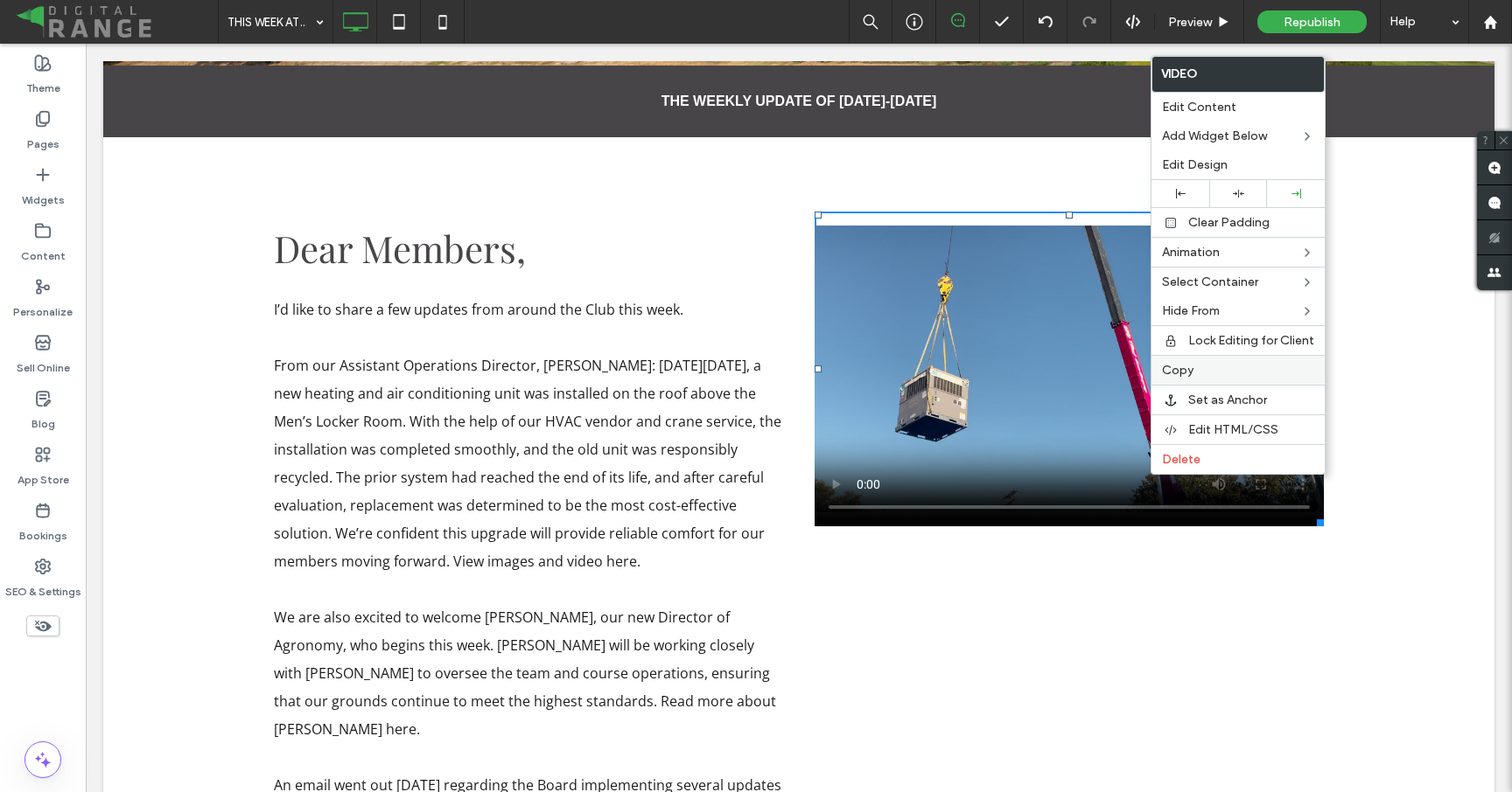
drag, startPoint x: 1201, startPoint y: 371, endPoint x: 965, endPoint y: 554, distance: 298.6
click at [1201, 371] on label "Copy" at bounding box center [1238, 370] width 152 height 15
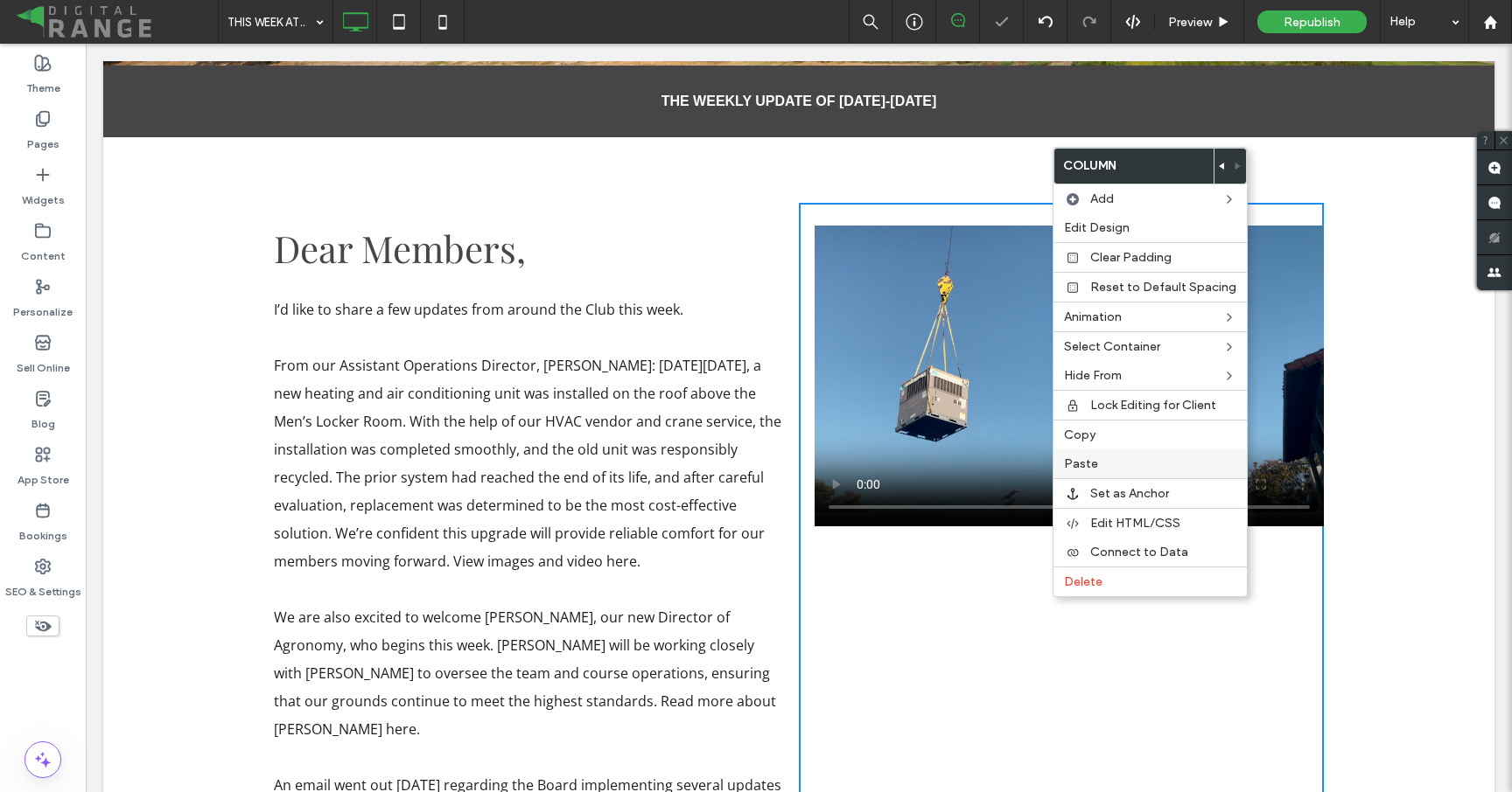
click at [1108, 459] on label "Paste" at bounding box center [1150, 464] width 172 height 15
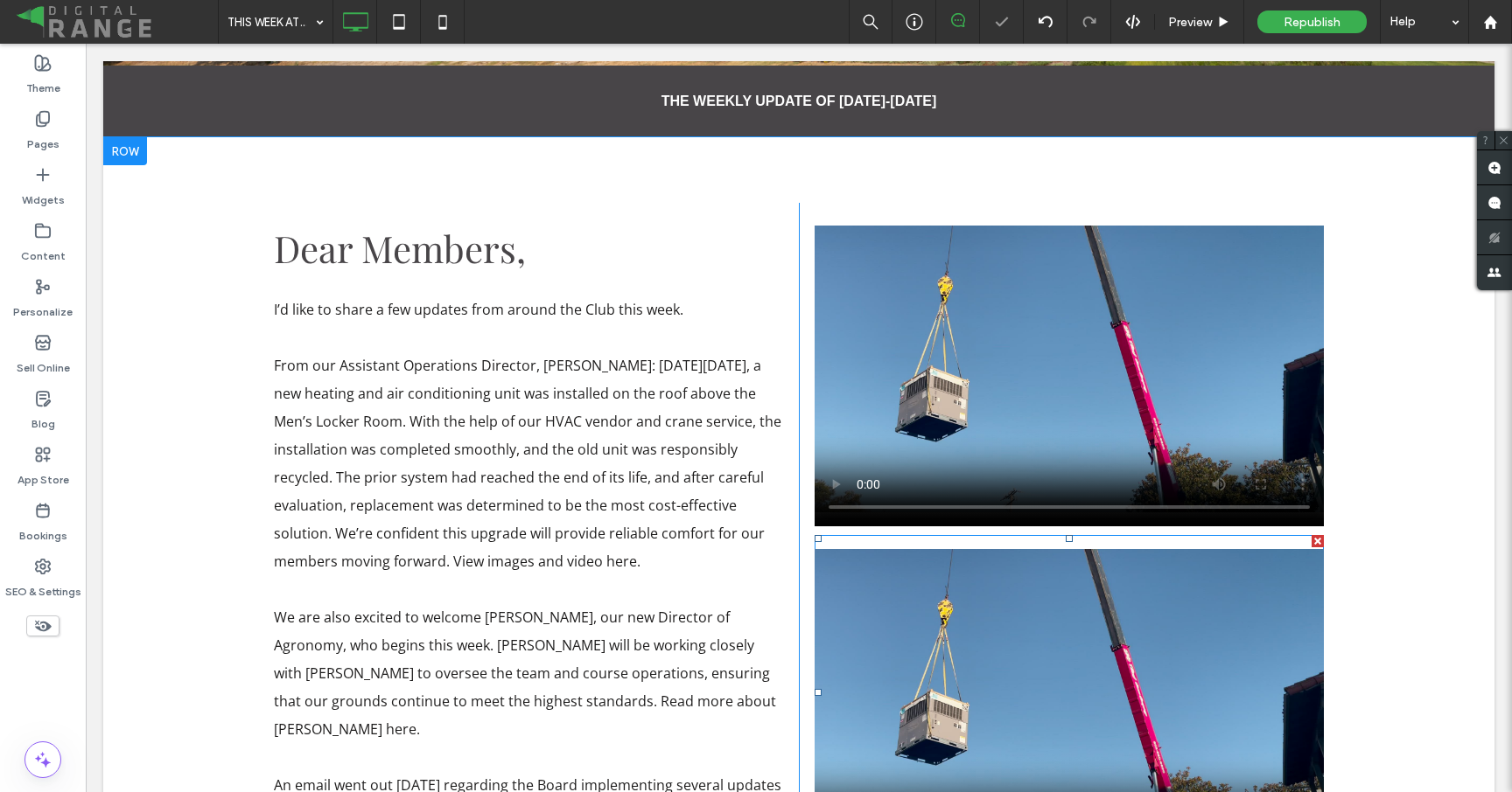
click at [1051, 620] on span at bounding box center [1069, 692] width 509 height 314
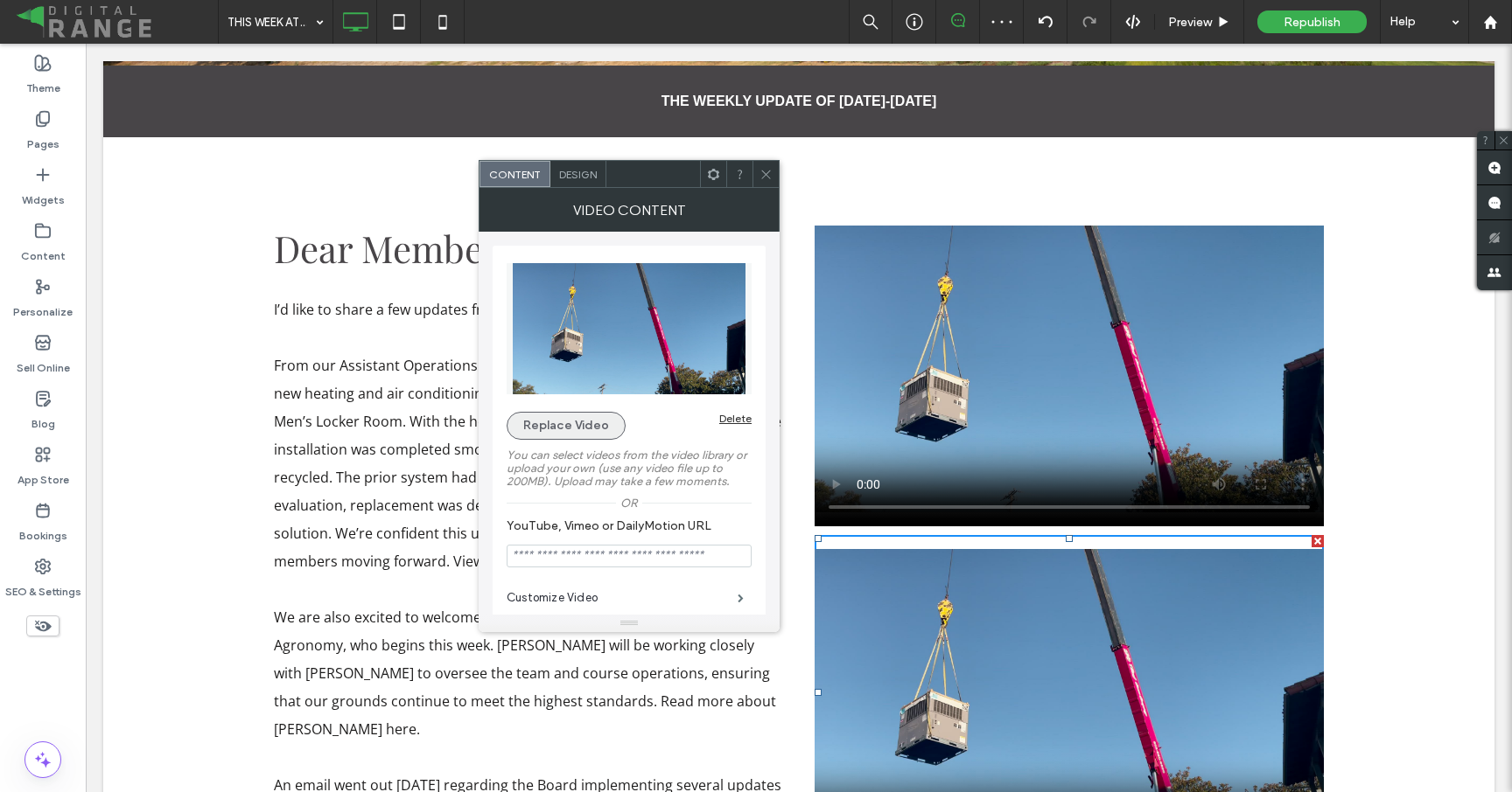
click at [533, 426] on button "Replace Video" at bounding box center [566, 426] width 119 height 28
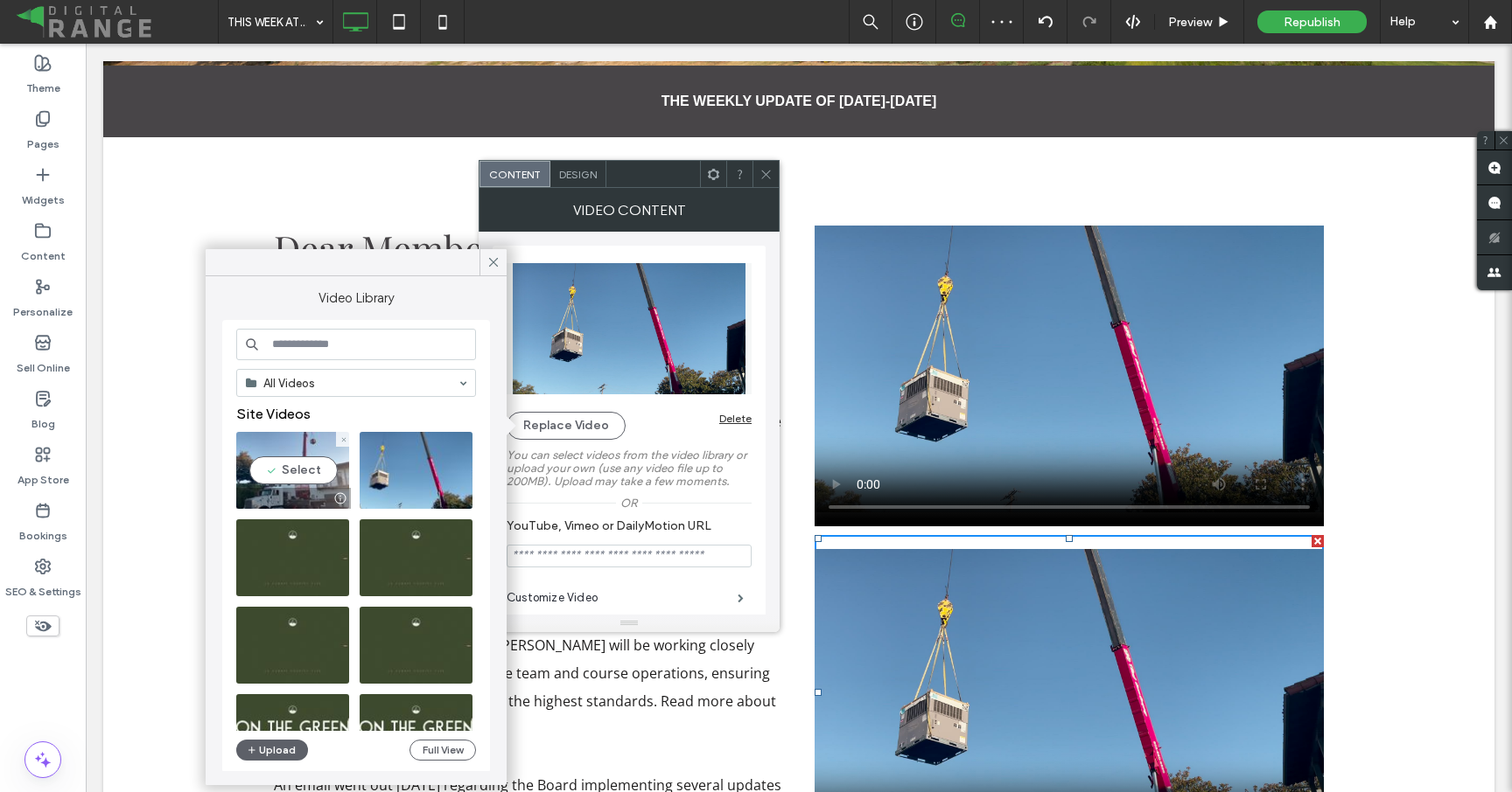
click at [274, 492] on div at bounding box center [294, 498] width 115 height 21
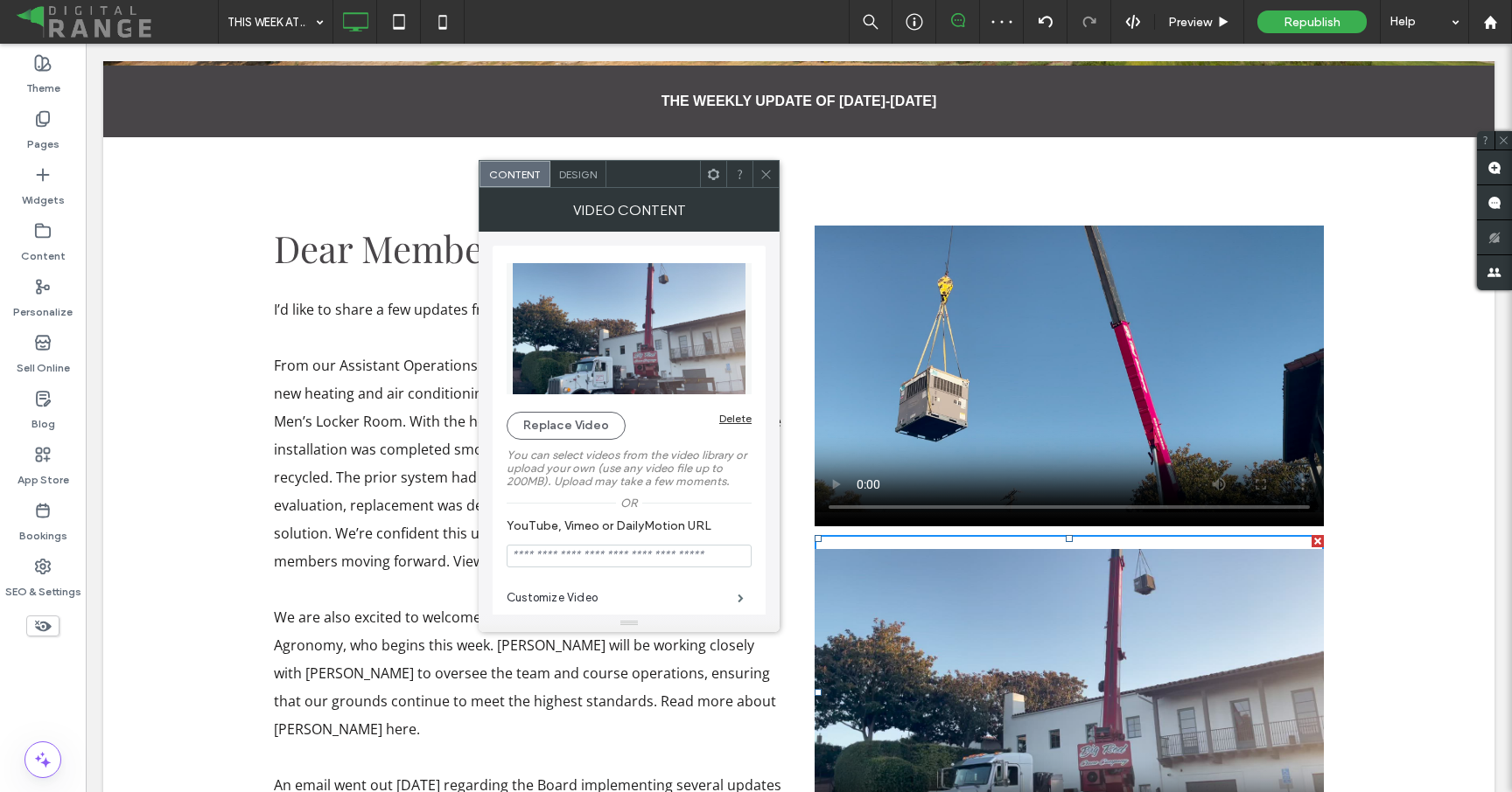
click at [762, 173] on icon at bounding box center [765, 174] width 13 height 13
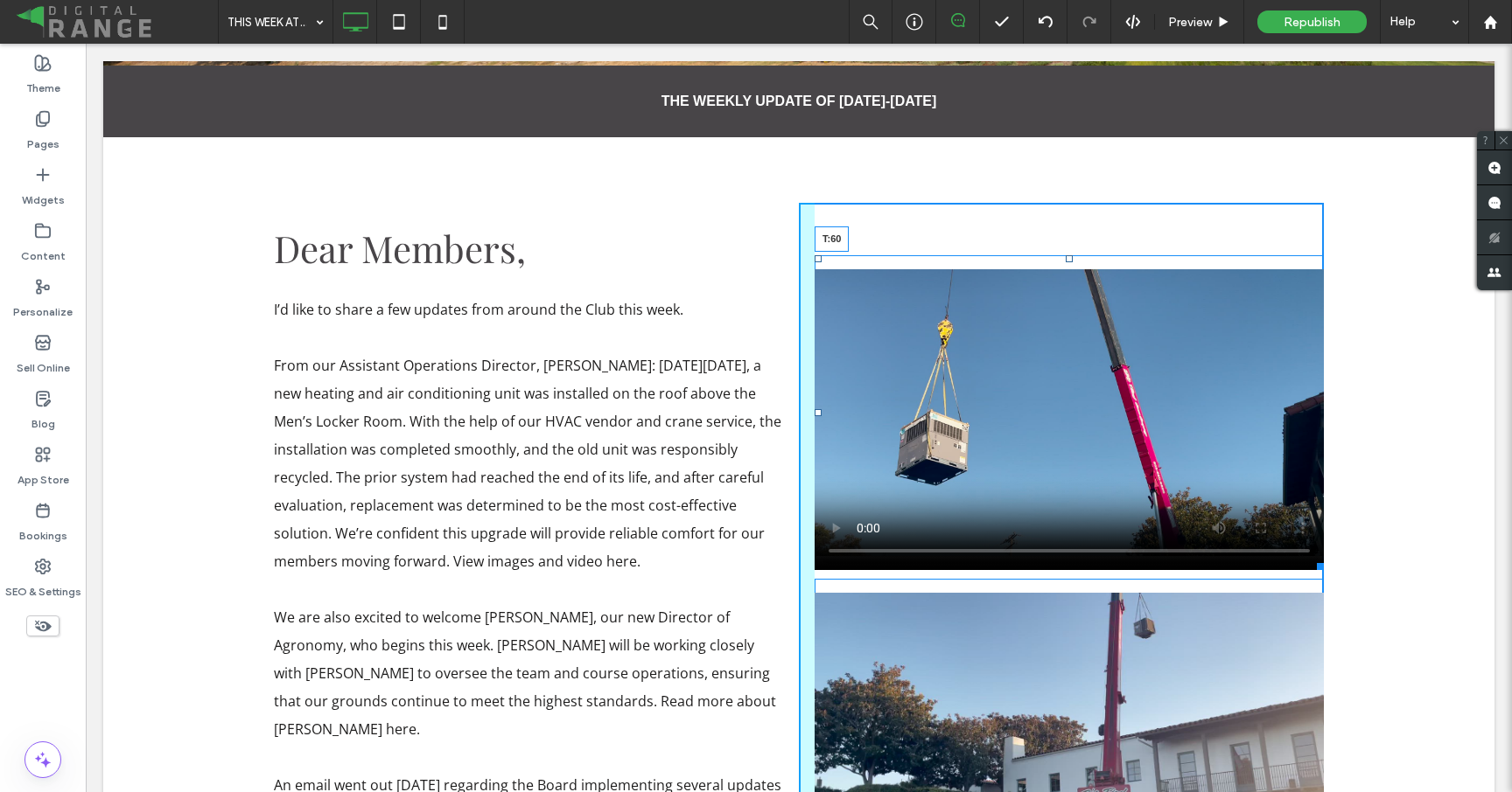
drag, startPoint x: 1070, startPoint y: 215, endPoint x: 1076, endPoint y: 259, distance: 44.4
click at [1076, 259] on div "T:60" at bounding box center [1069, 412] width 509 height 314
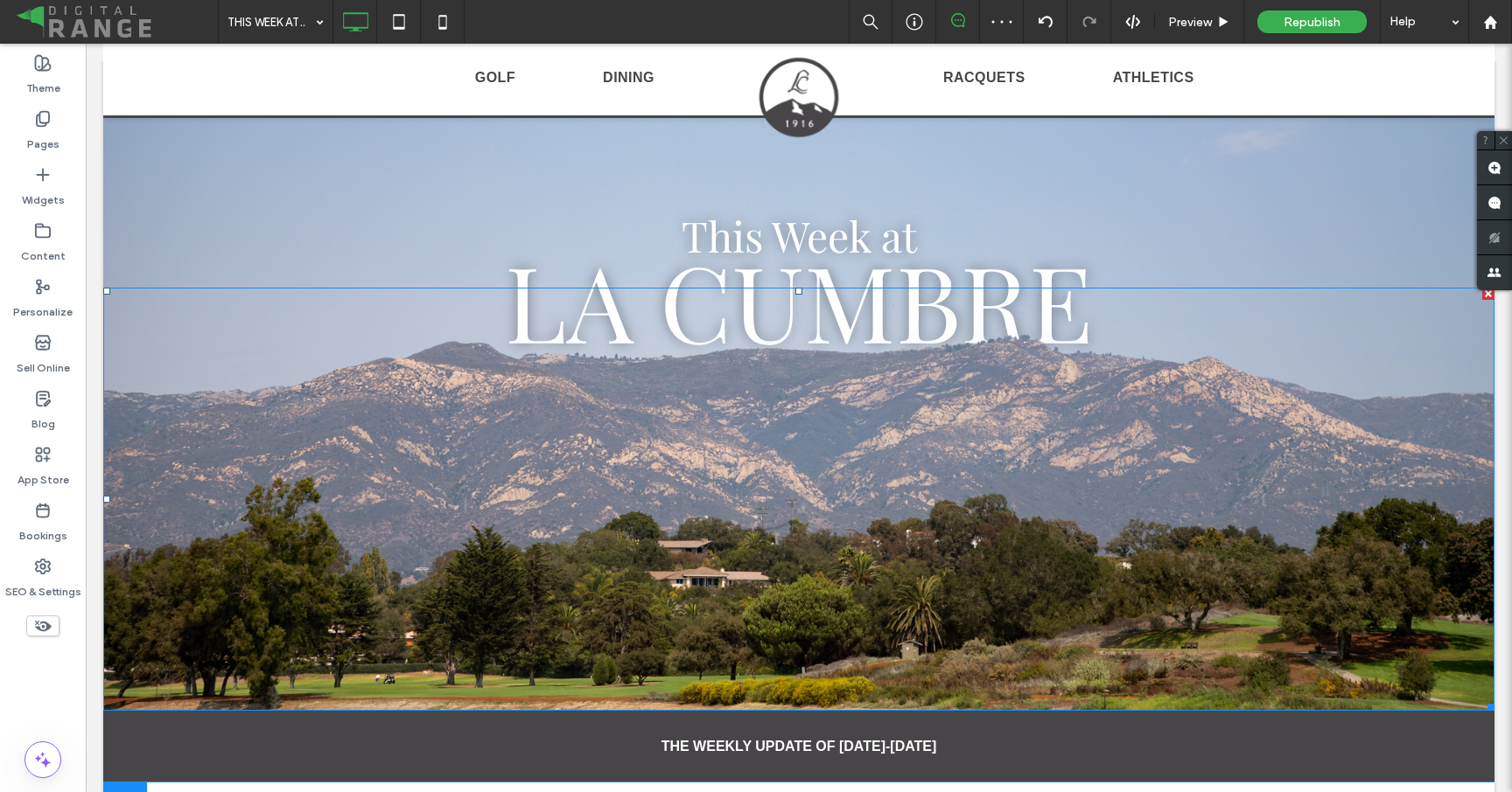
scroll to position [0, 0]
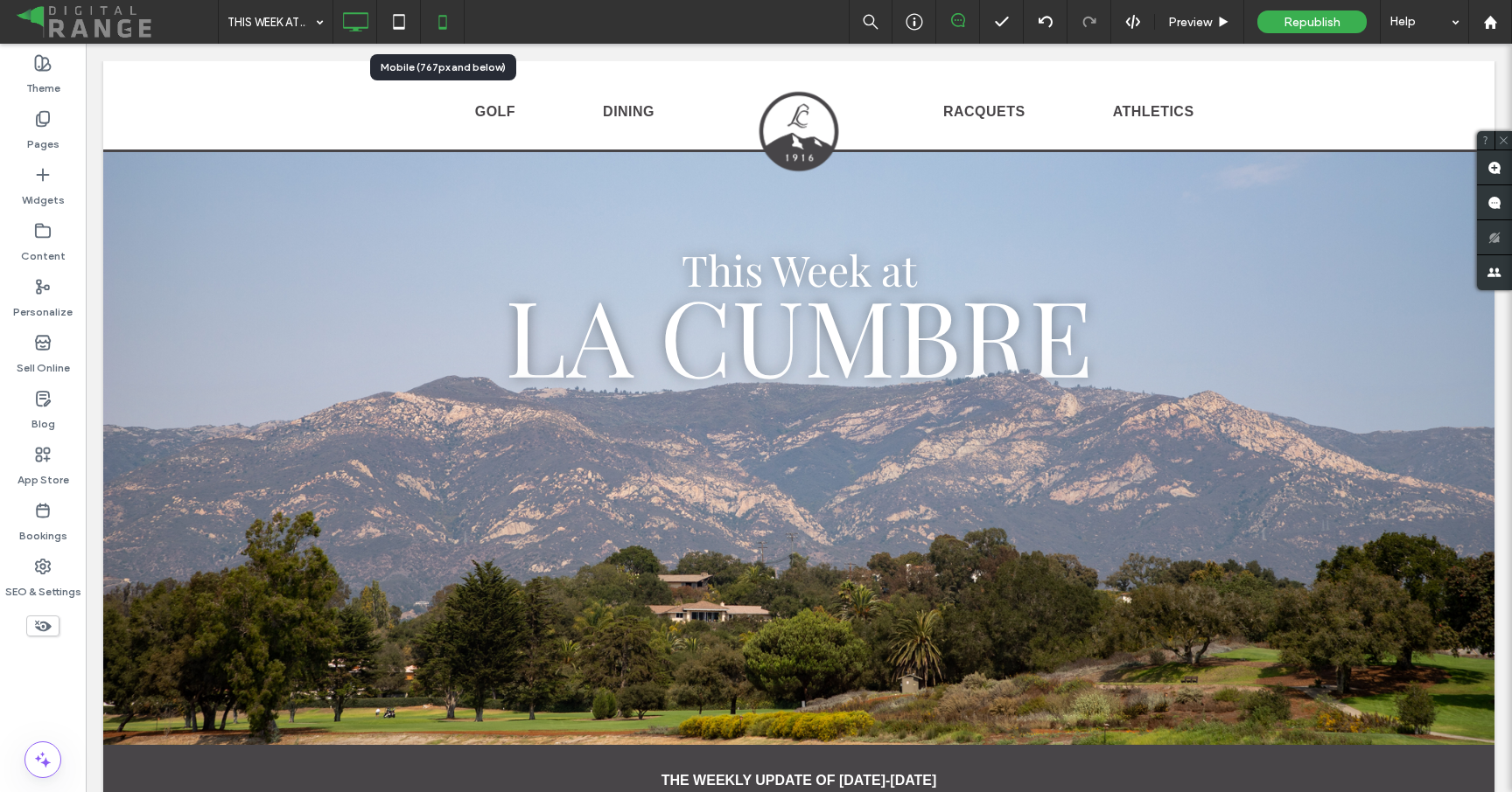
click at [443, 12] on icon at bounding box center [442, 22] width 35 height 35
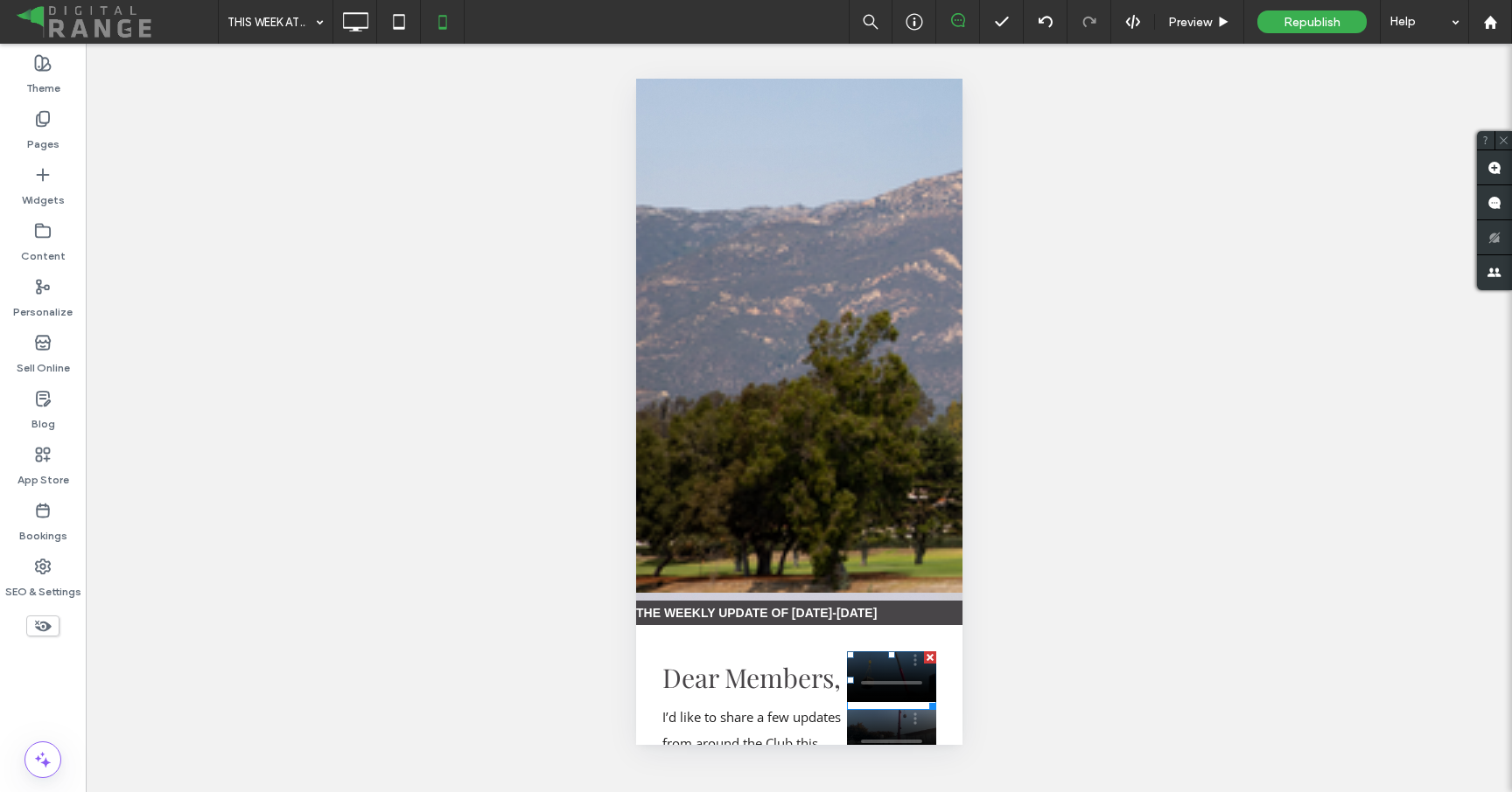
scroll to position [1795, 0]
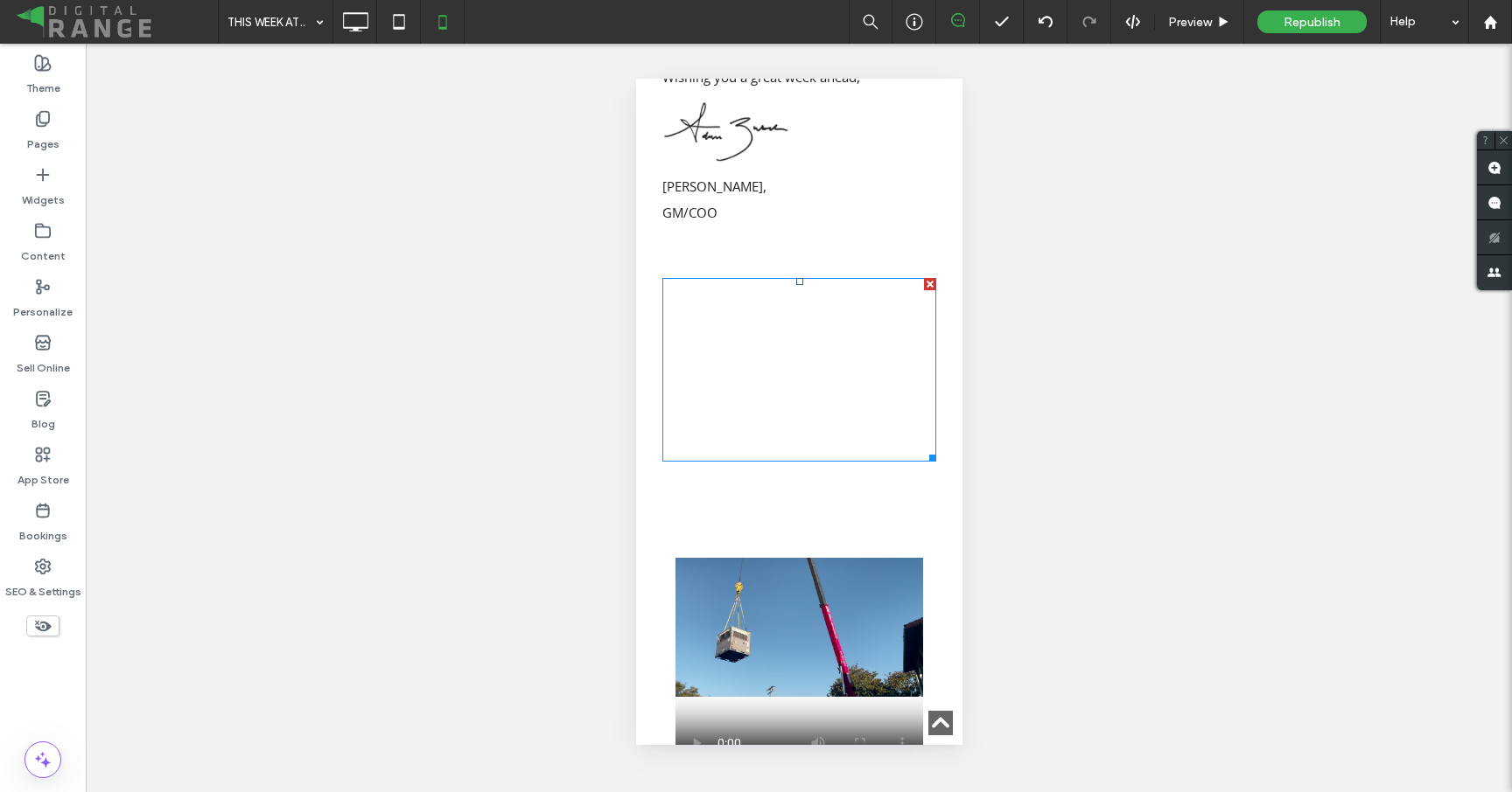
click at [771, 331] on div at bounding box center [799, 369] width 274 height 184
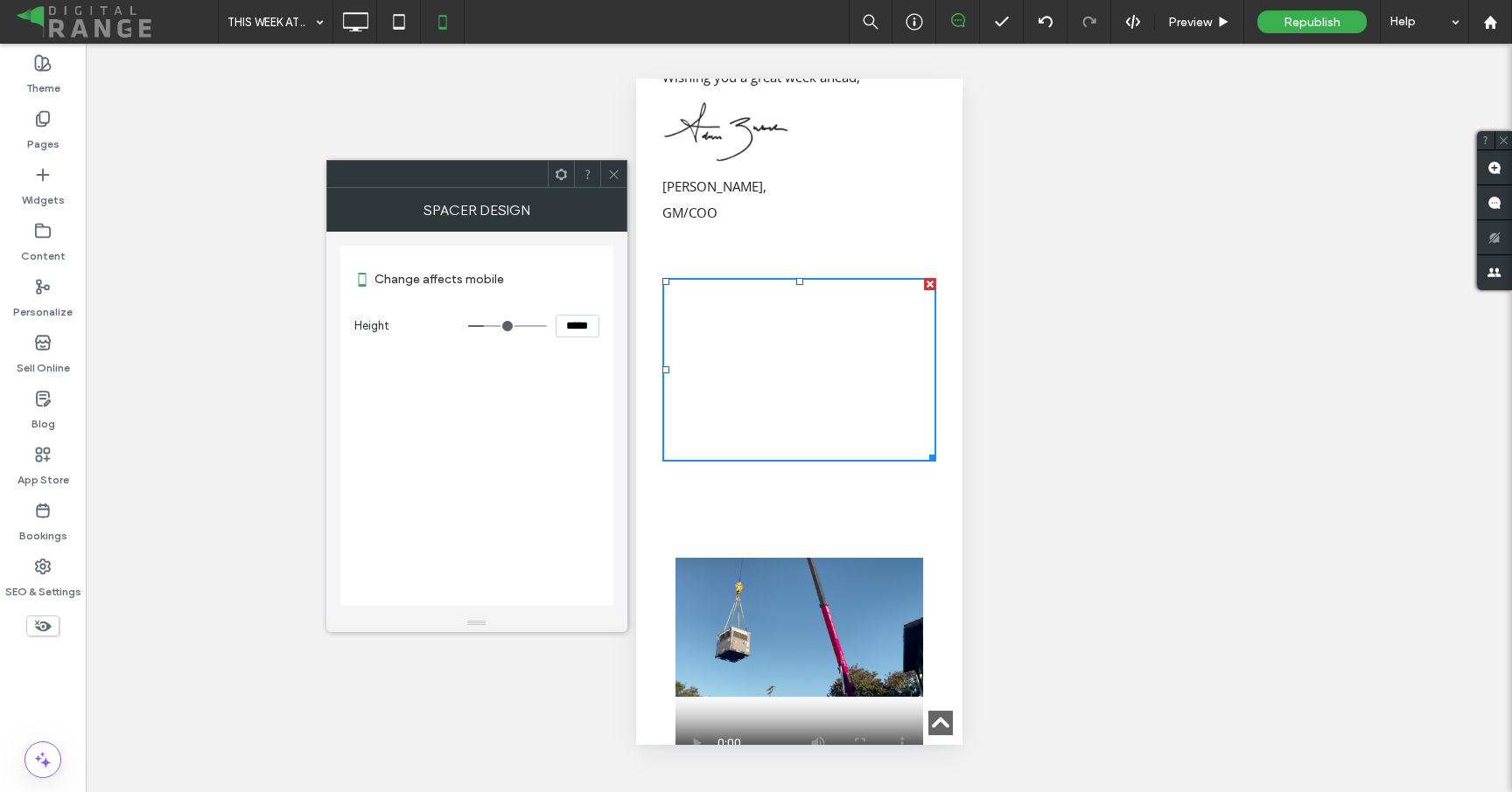
click at [612, 175] on icon at bounding box center [613, 174] width 13 height 13
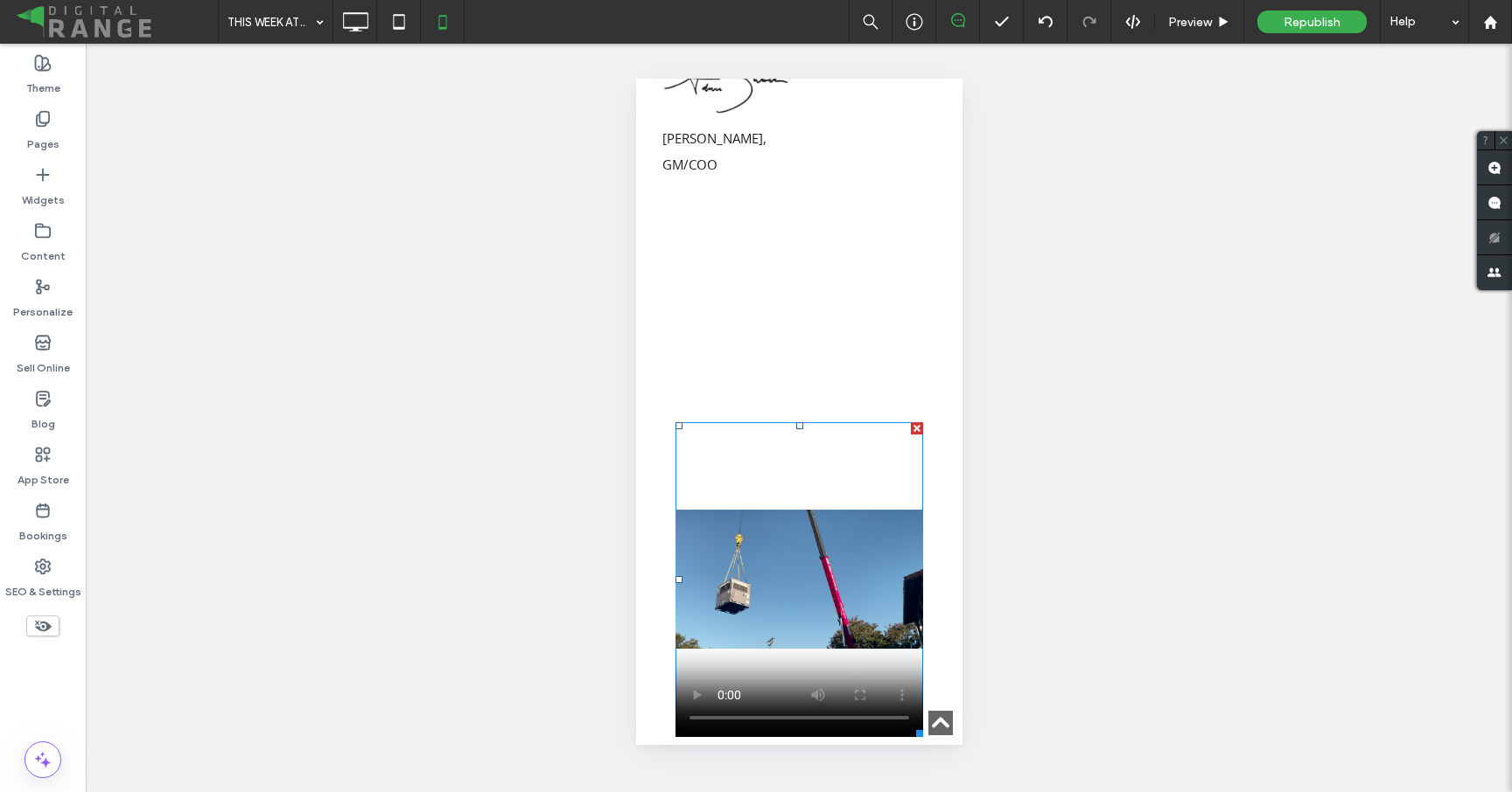
scroll to position [1838, 0]
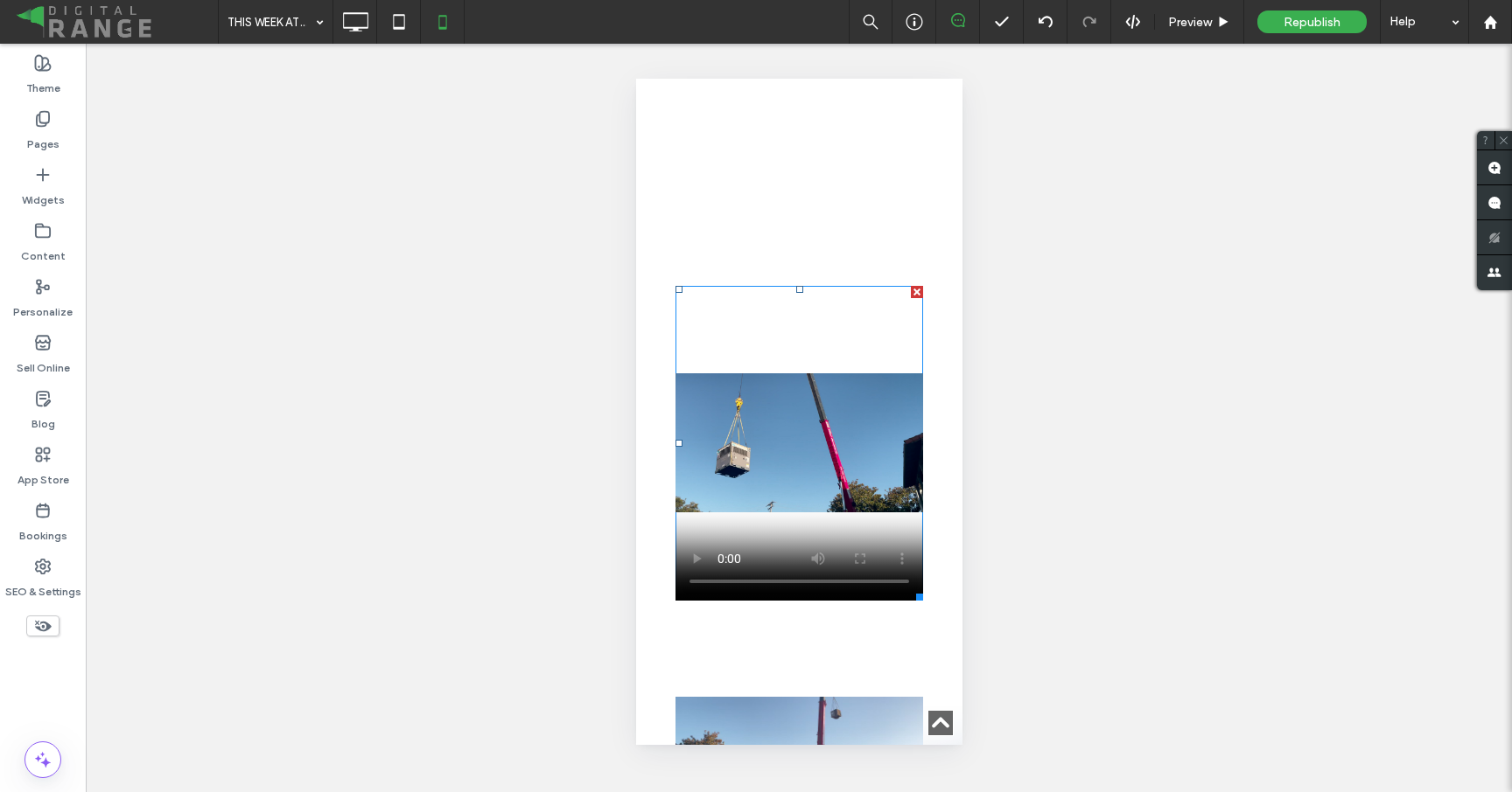
scroll to position [2113, 0]
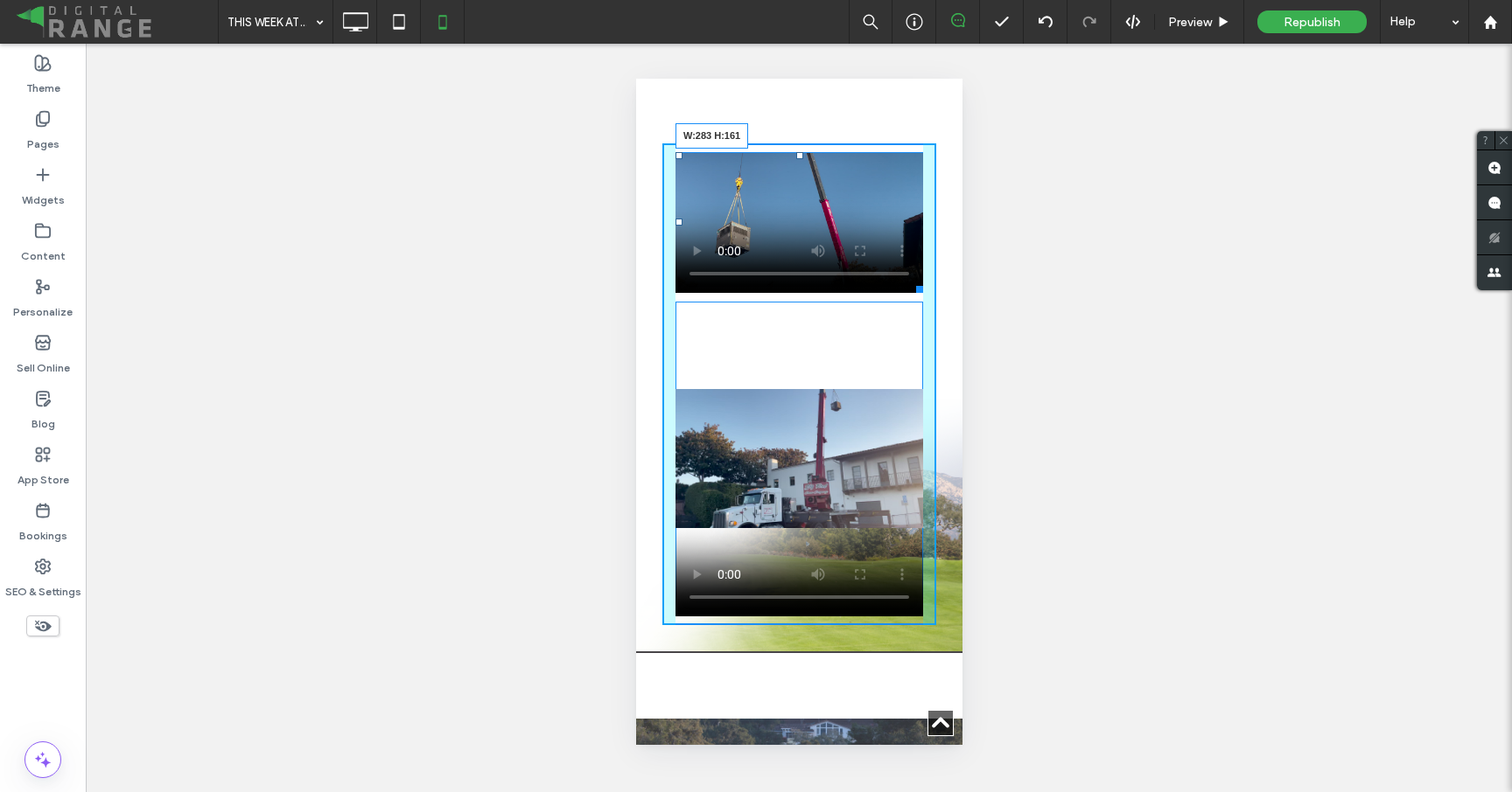
drag, startPoint x: 918, startPoint y: 487, endPoint x: 952, endPoint y: 313, distance: 177.3
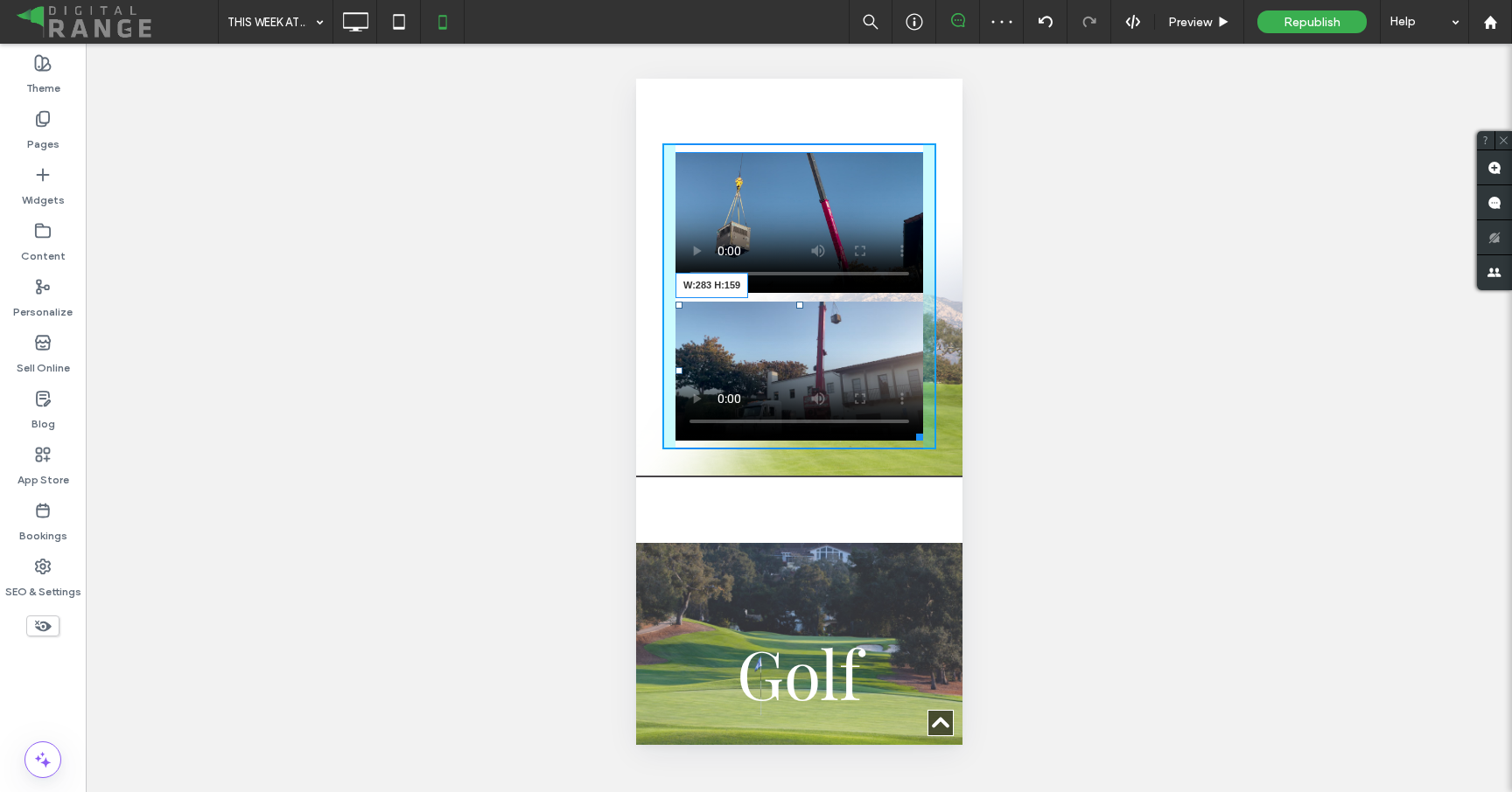
drag, startPoint x: 916, startPoint y: 639, endPoint x: 978, endPoint y: 462, distance: 187.5
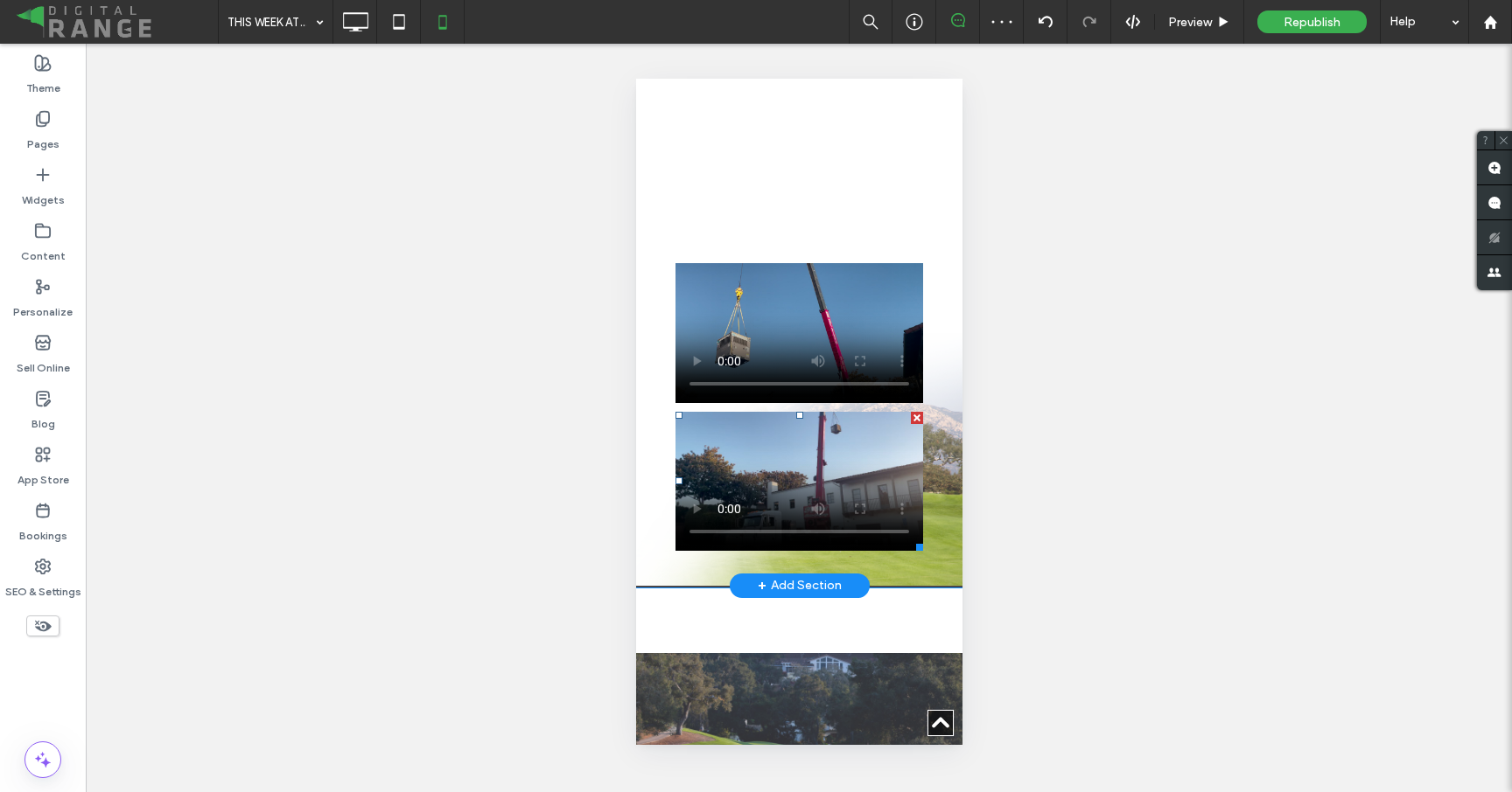
scroll to position [1890, 0]
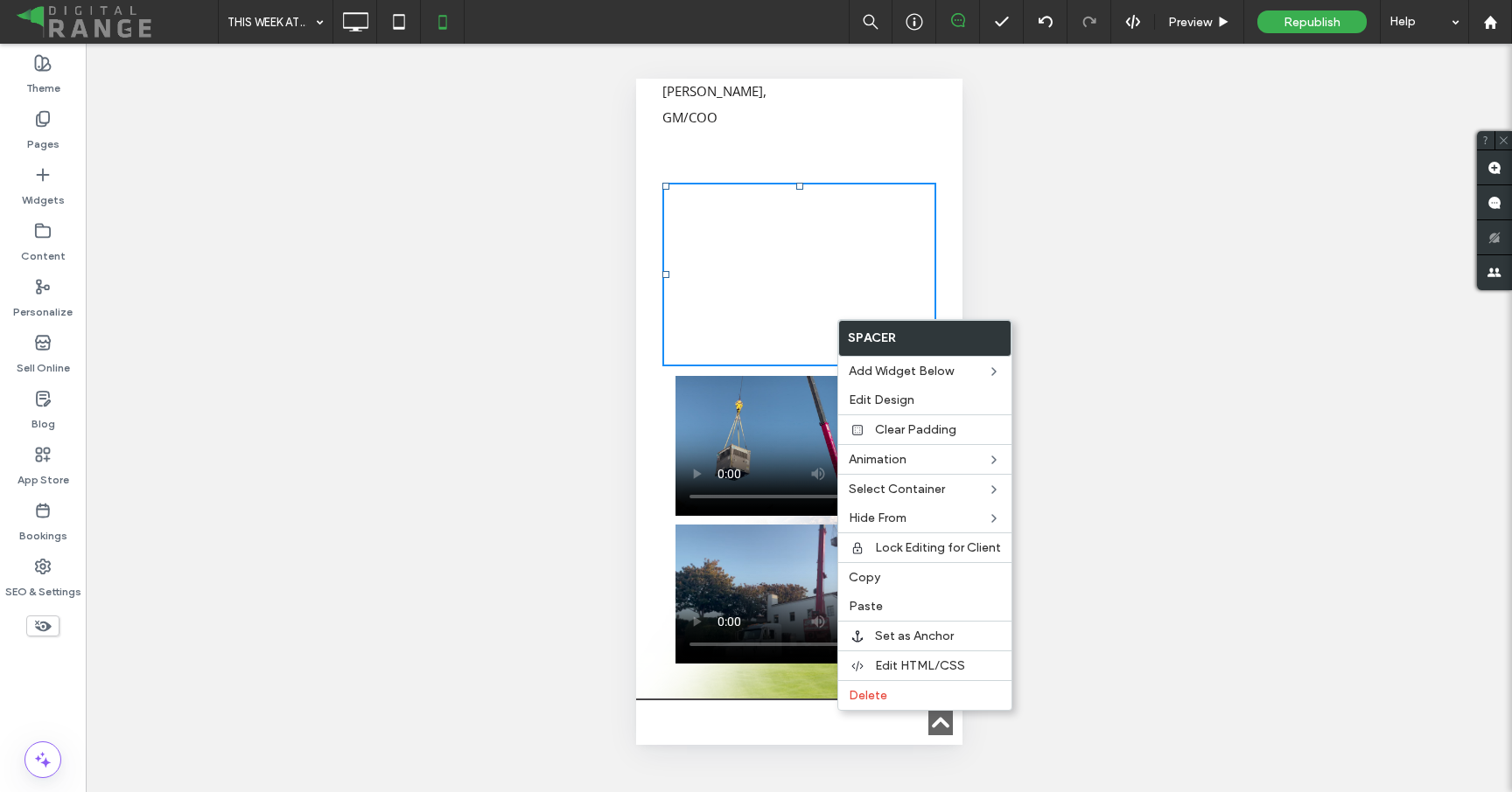
click at [774, 348] on div at bounding box center [799, 274] width 274 height 184
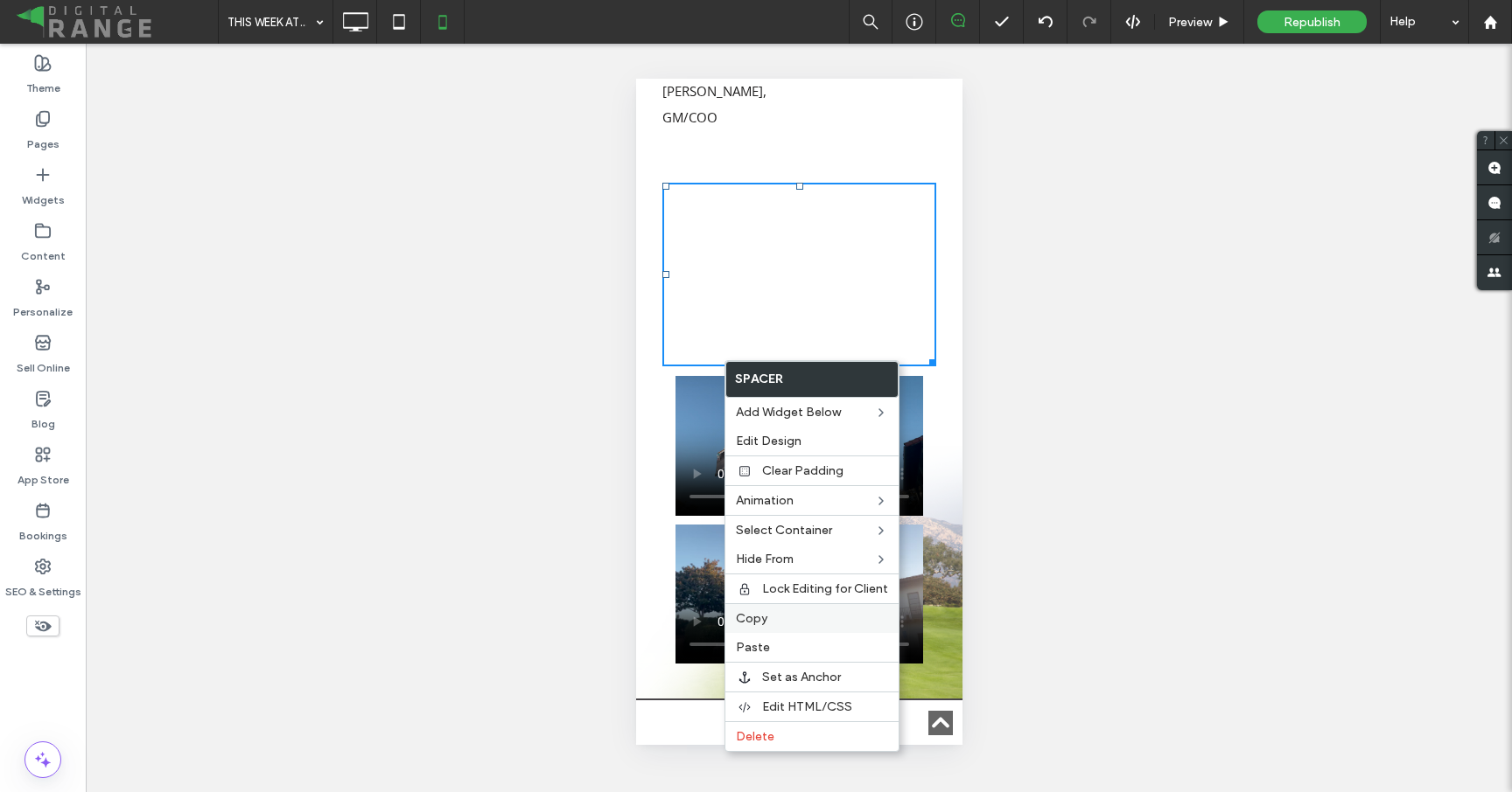
click at [819, 623] on label "Copy" at bounding box center [812, 618] width 152 height 15
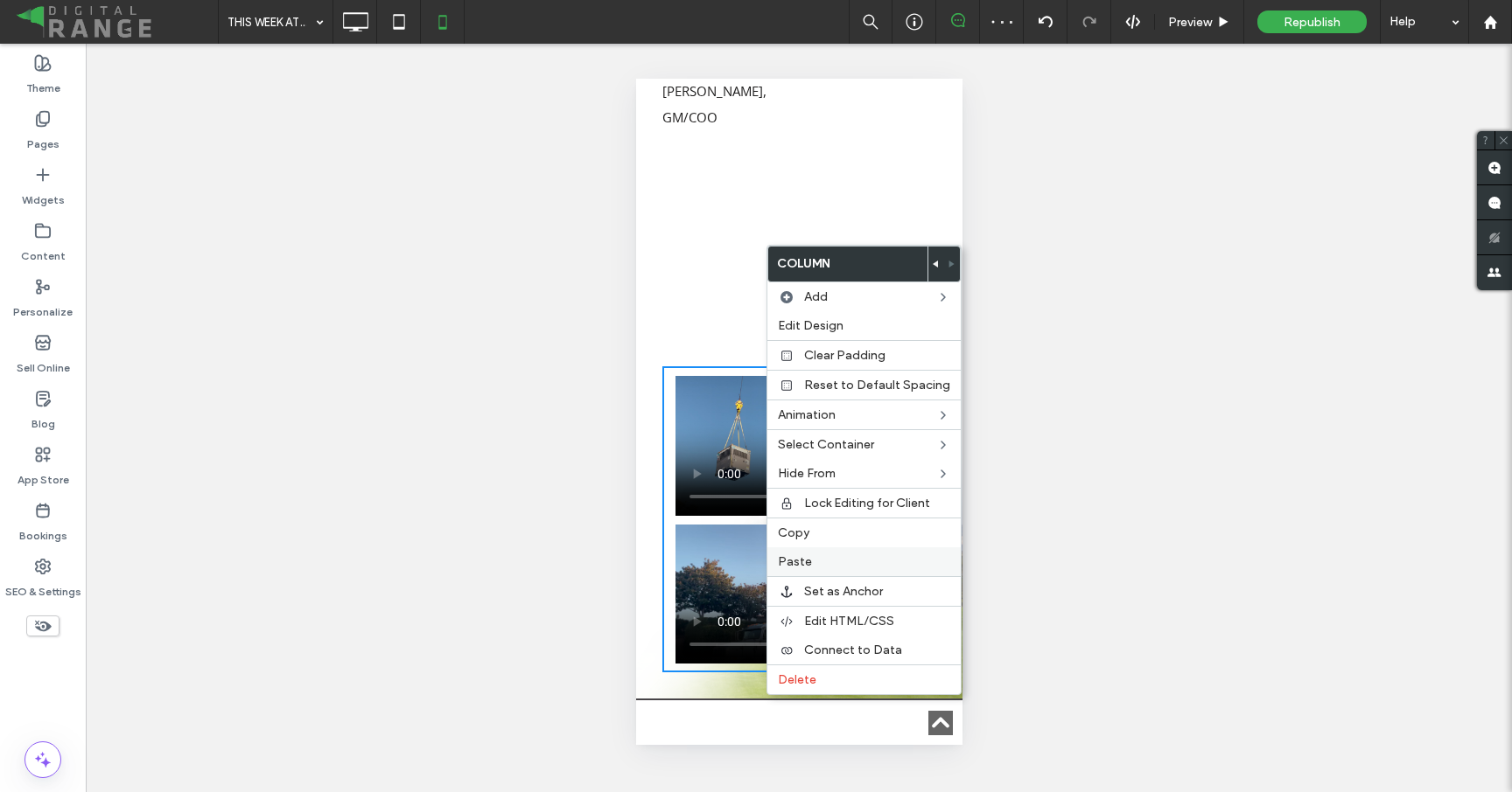
click at [829, 569] on label "Paste" at bounding box center [864, 562] width 172 height 15
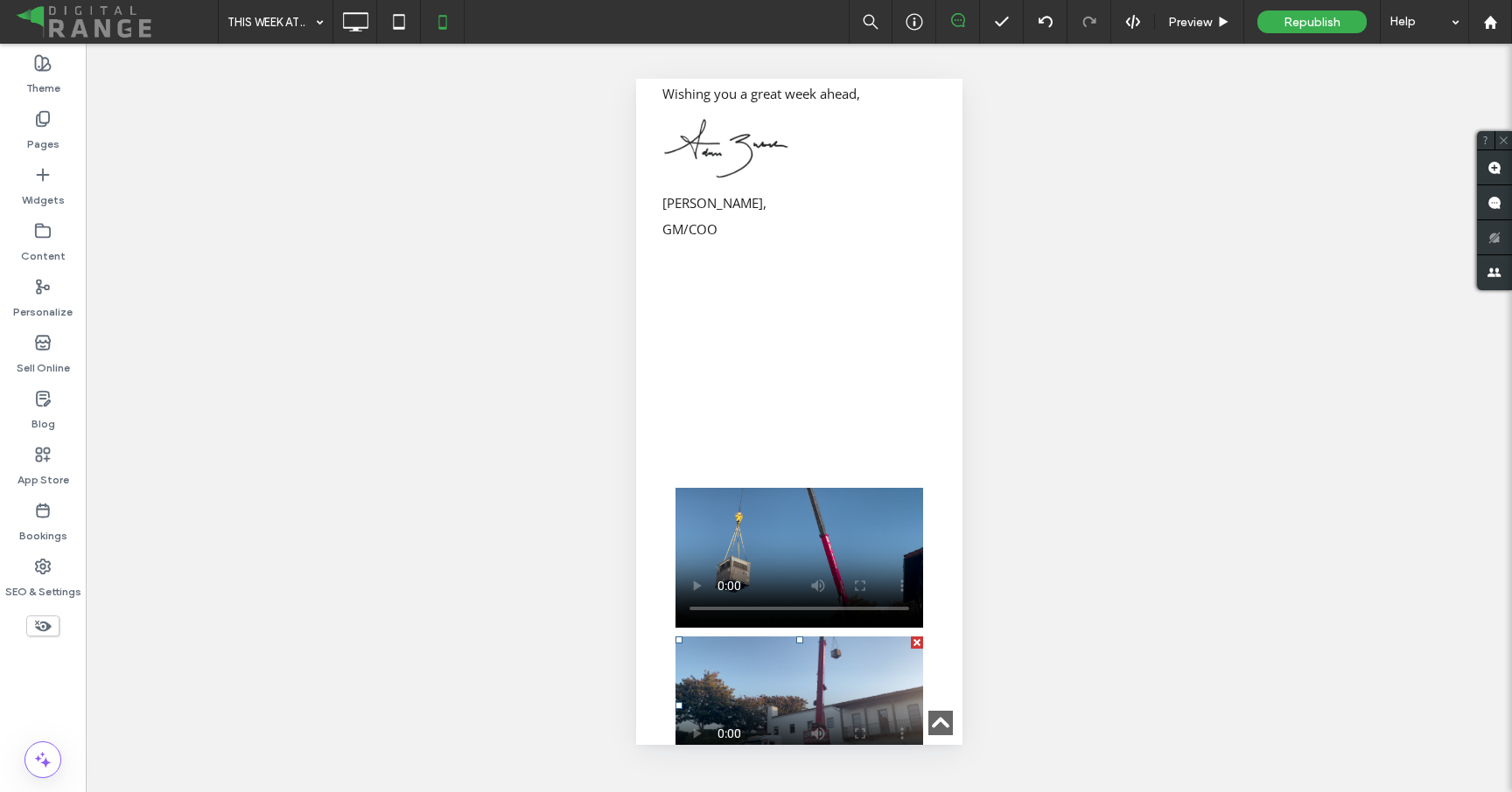
scroll to position [1765, 0]
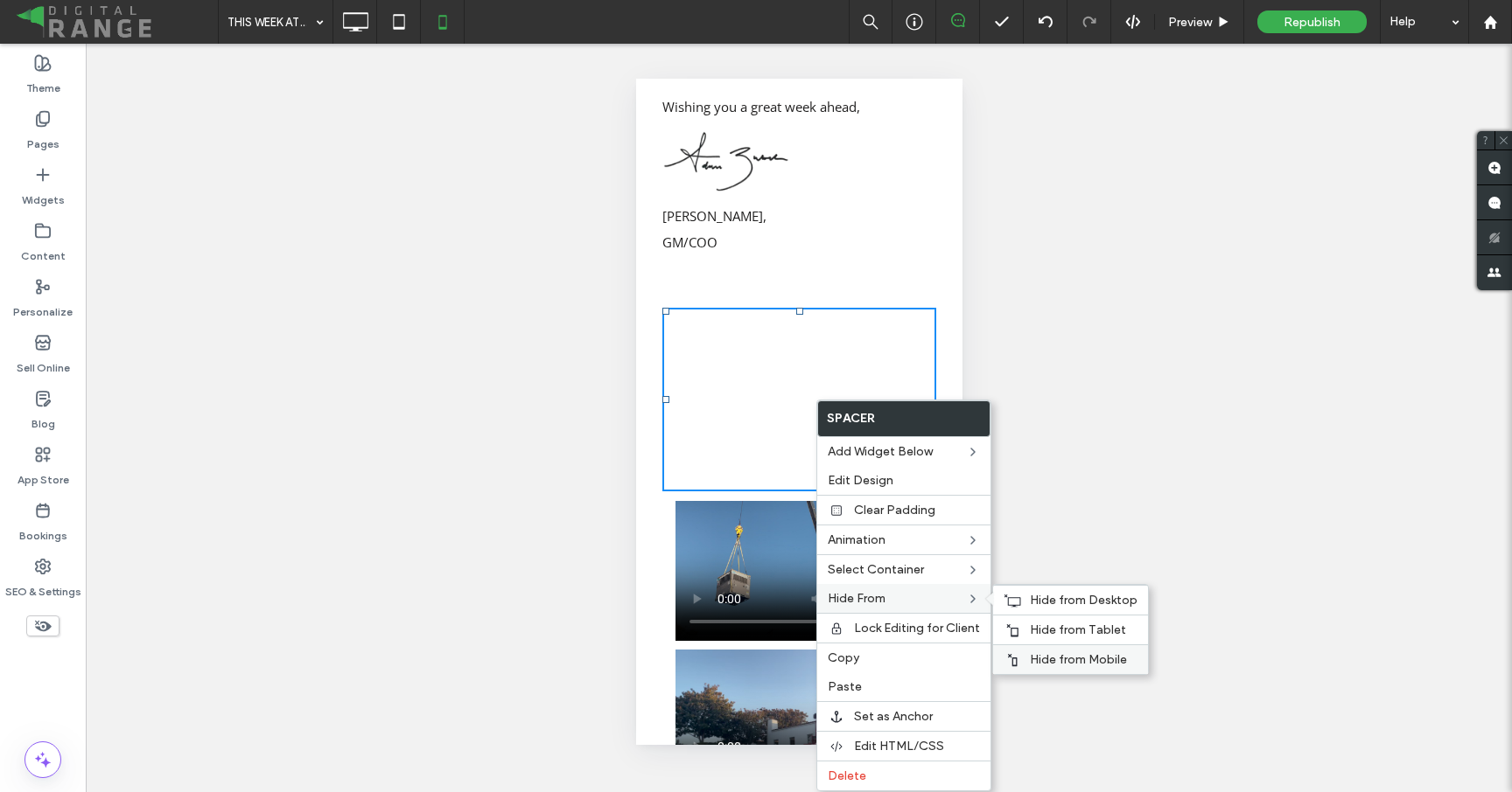
click at [1043, 650] on div "Hide from Mobile" at bounding box center [1070, 659] width 155 height 30
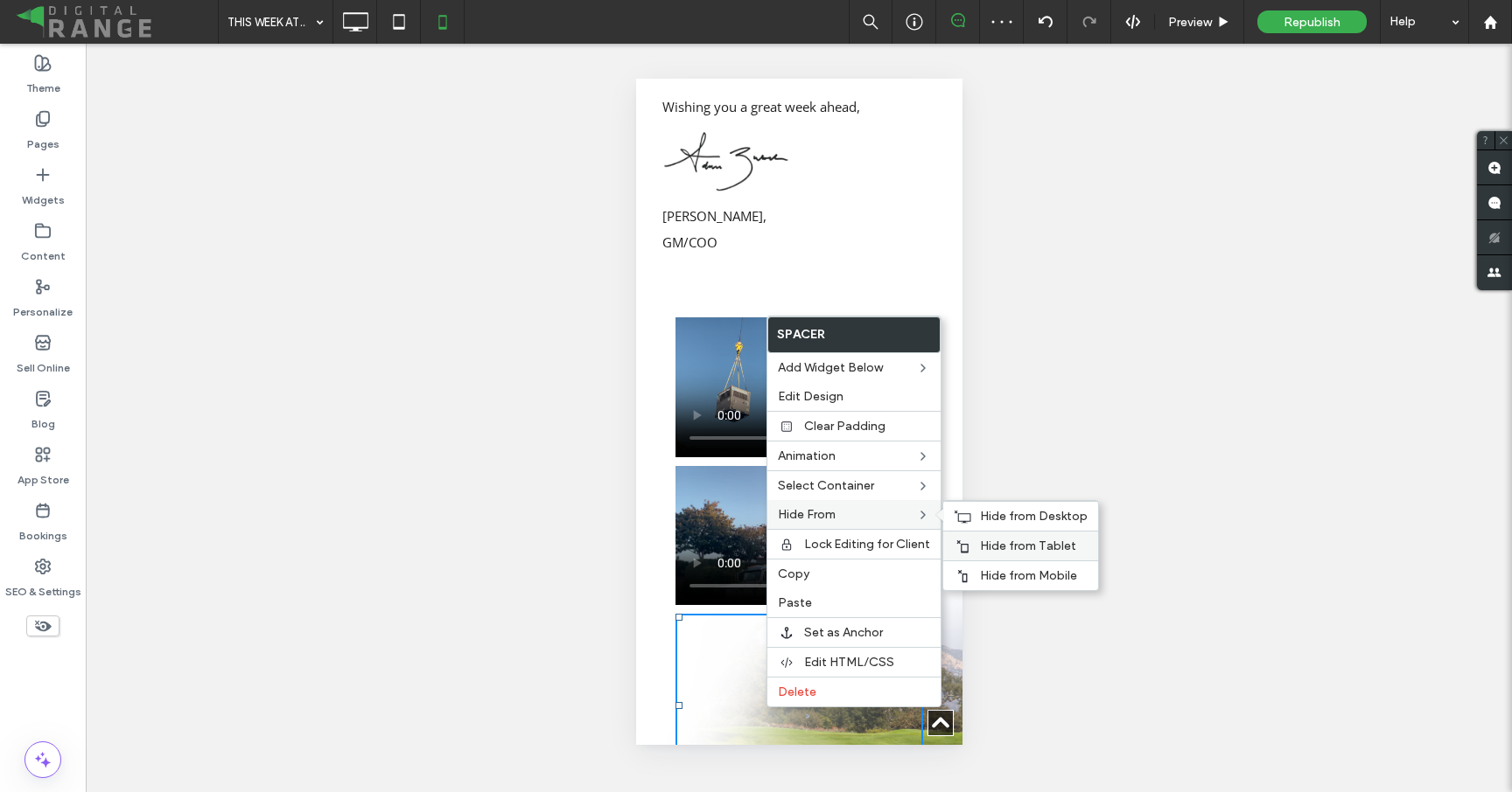
click at [976, 538] on div "Hide from Tablet" at bounding box center [1020, 546] width 155 height 30
click at [981, 516] on span "Hide from Desktop" at bounding box center [1033, 516] width 108 height 15
click at [358, 18] on icon at bounding box center [355, 22] width 35 height 35
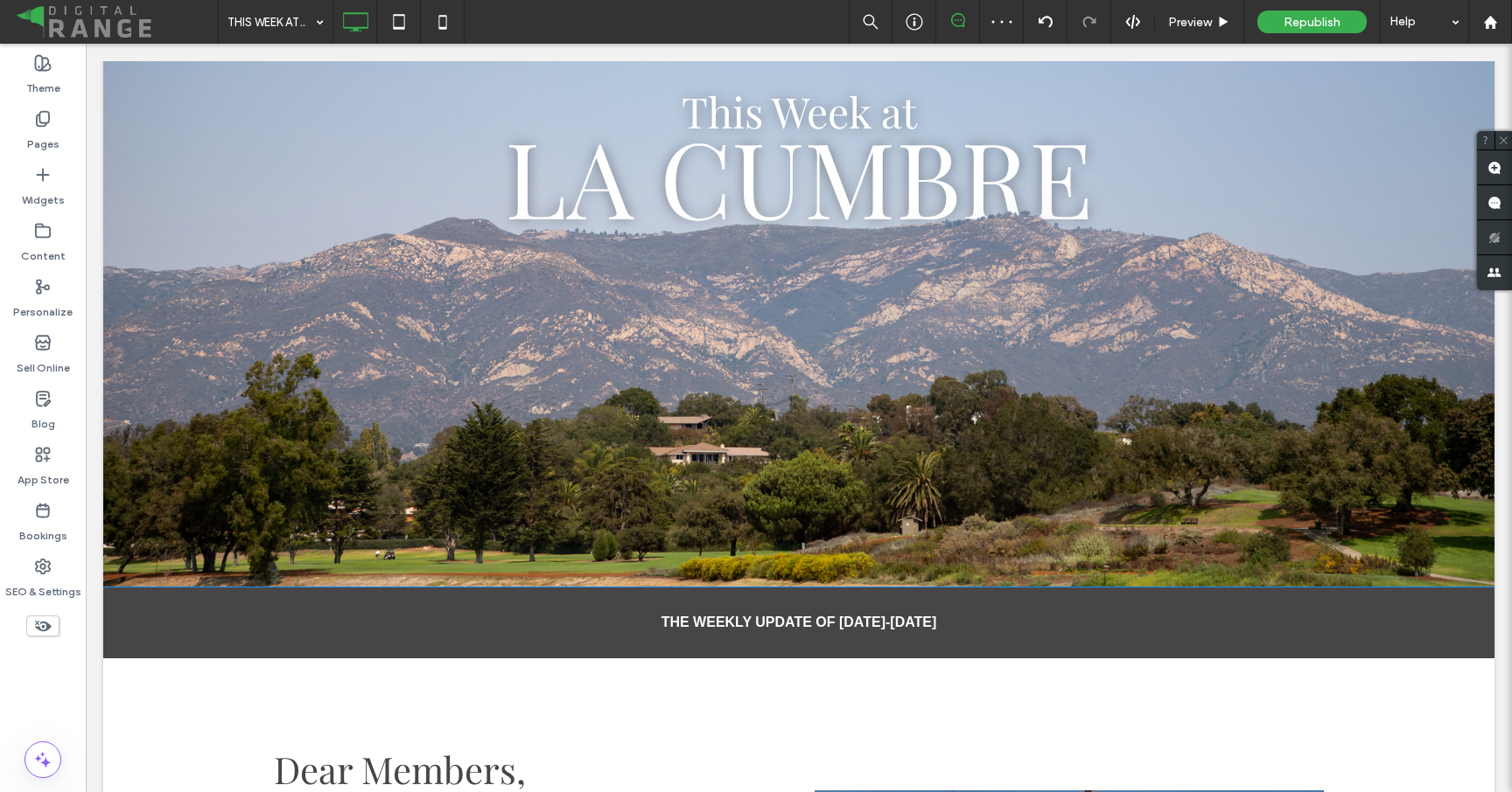
scroll to position [2, 0]
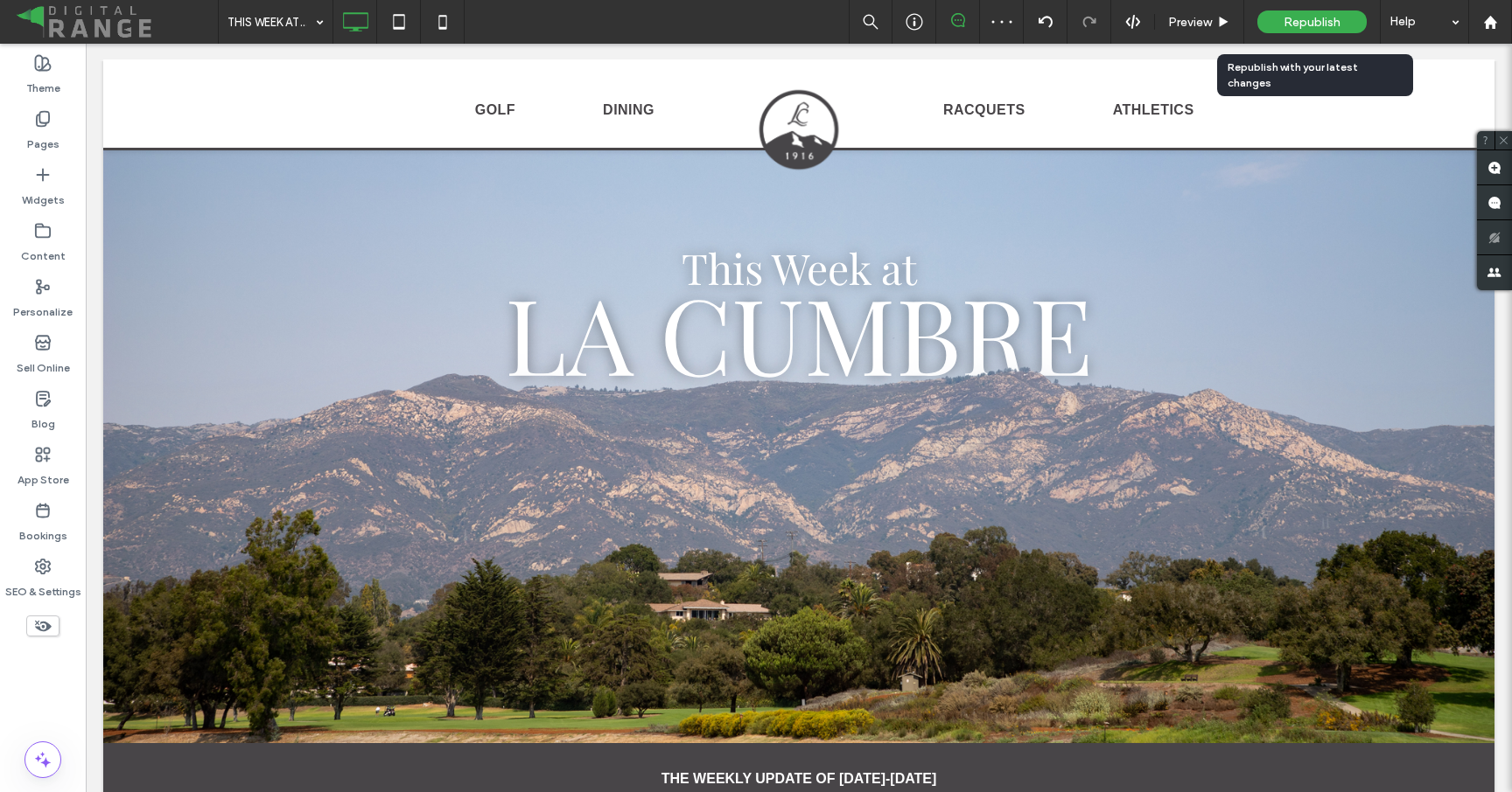
click at [1305, 24] on span "Republish" at bounding box center [1311, 22] width 56 height 15
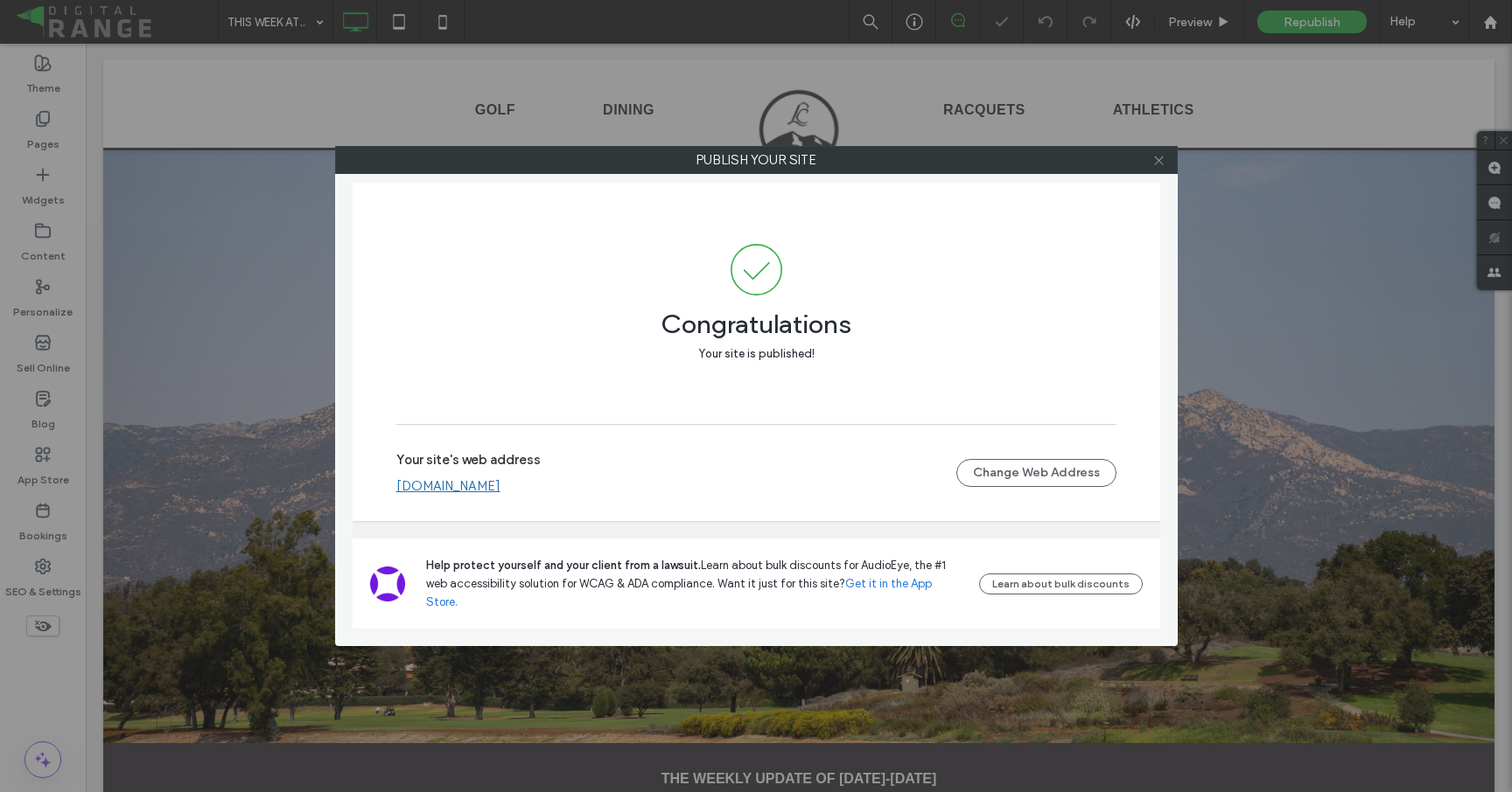
click at [1162, 161] on icon at bounding box center [1159, 160] width 13 height 13
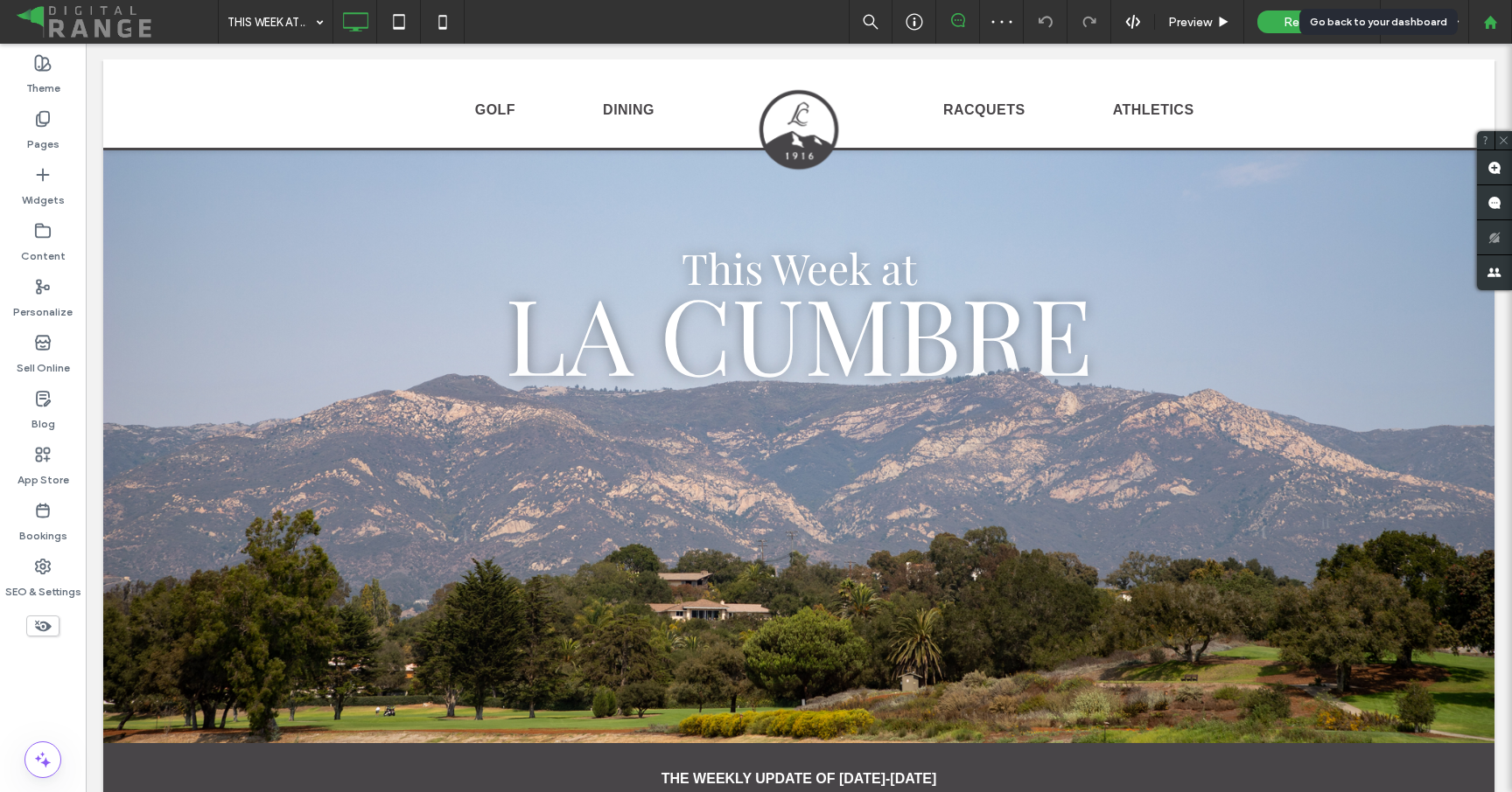
click at [1490, 22] on use at bounding box center [1490, 22] width 13 height 13
